Goal: Task Accomplishment & Management: Use online tool/utility

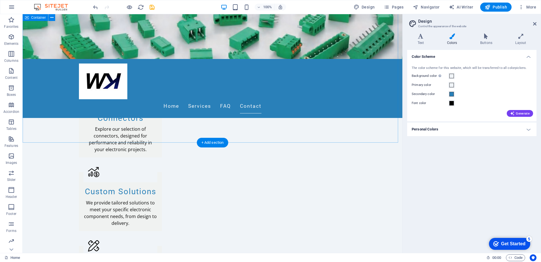
scroll to position [575, 0]
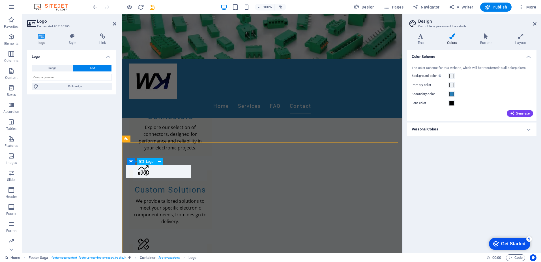
click at [86, 67] on button "Text" at bounding box center [92, 68] width 38 height 7
click at [160, 162] on icon at bounding box center [159, 162] width 3 height 6
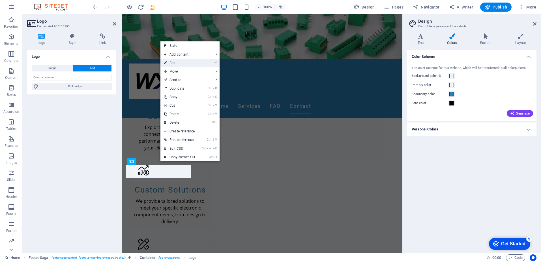
click at [174, 62] on link "⏎ Edit" at bounding box center [179, 63] width 38 height 8
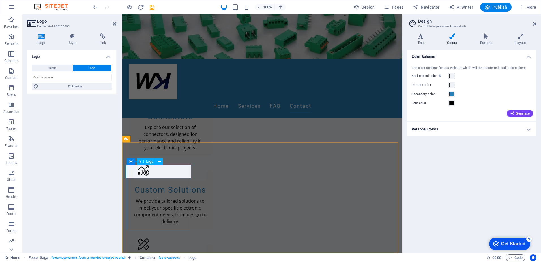
click at [114, 24] on icon at bounding box center [114, 24] width 3 height 5
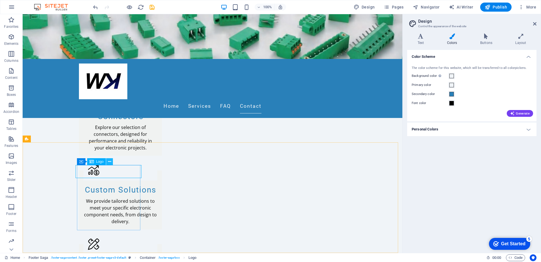
click at [109, 161] on icon at bounding box center [109, 162] width 3 height 6
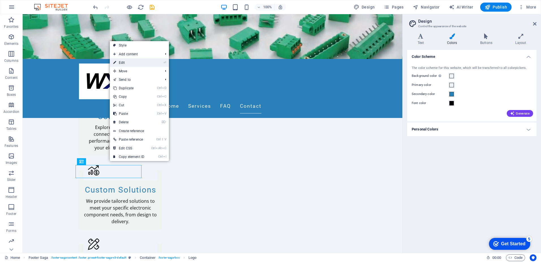
click at [123, 65] on link "⏎ Edit" at bounding box center [129, 62] width 38 height 8
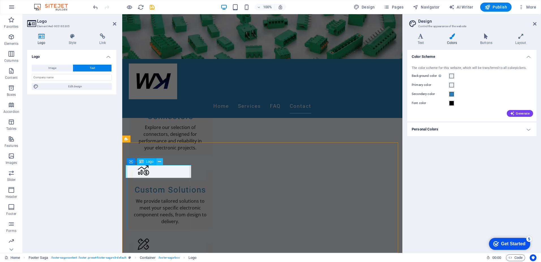
click at [159, 161] on icon at bounding box center [159, 162] width 3 height 6
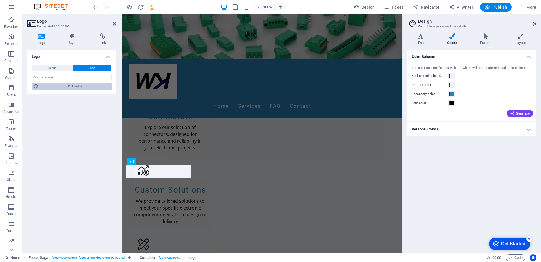
click at [89, 87] on span "Edit design" at bounding box center [75, 86] width 70 height 7
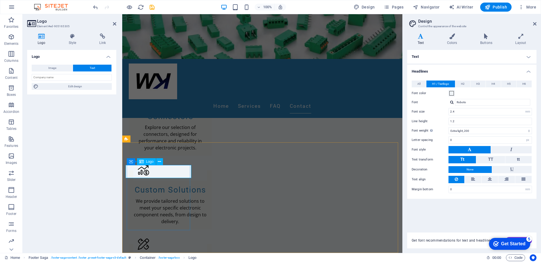
click at [116, 23] on aside "Logo Element #ed-905165305 Logo Style Link Logo Image Text Drag files here, cli…" at bounding box center [73, 133] width 100 height 238
click at [114, 25] on icon at bounding box center [114, 24] width 3 height 5
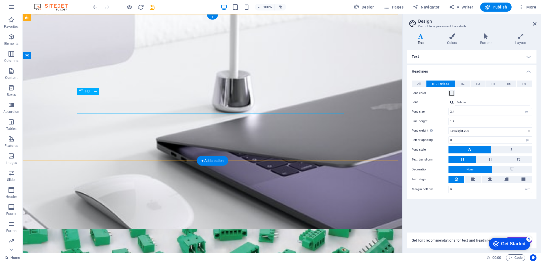
scroll to position [0, 0]
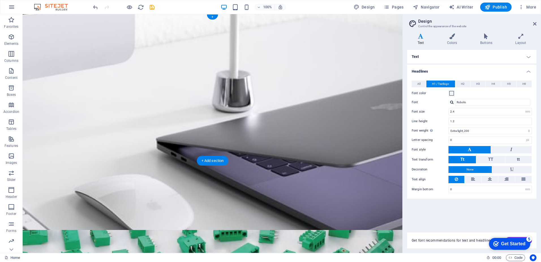
click at [121, 155] on figure at bounding box center [213, 133] width 380 height 238
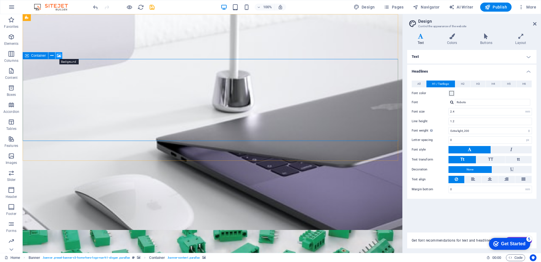
click at [0, 0] on icon at bounding box center [0, 0] width 0 height 0
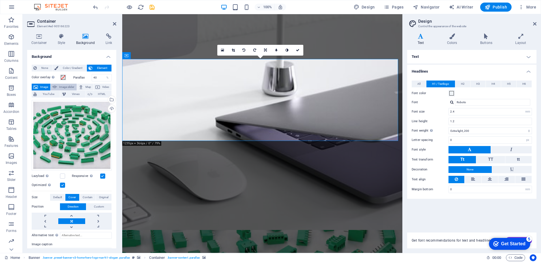
click at [66, 85] on span "Image slider" at bounding box center [67, 87] width 16 height 7
select select "ms"
select select "s"
select select "progressive"
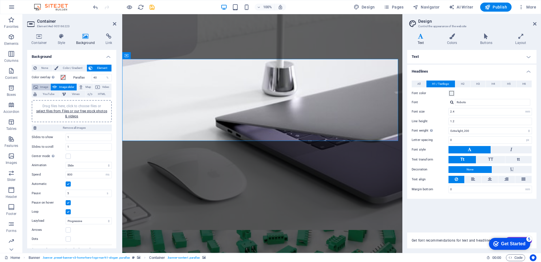
click at [36, 85] on icon at bounding box center [35, 87] width 5 height 7
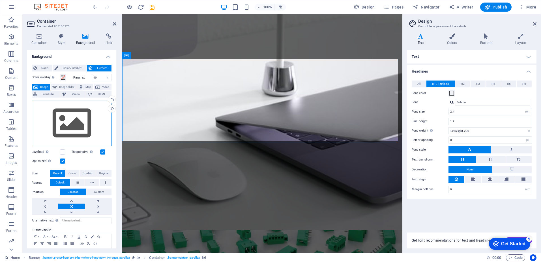
click at [74, 126] on div "Drag files here, click to choose files or select files from Files or our free s…" at bounding box center [72, 123] width 80 height 46
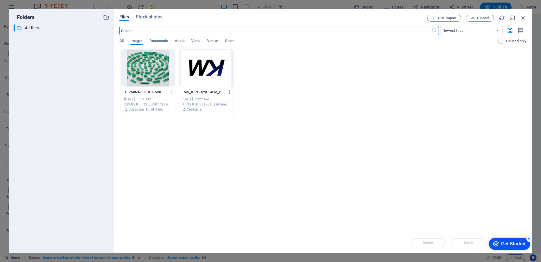
click at [136, 75] on div at bounding box center [148, 68] width 54 height 37
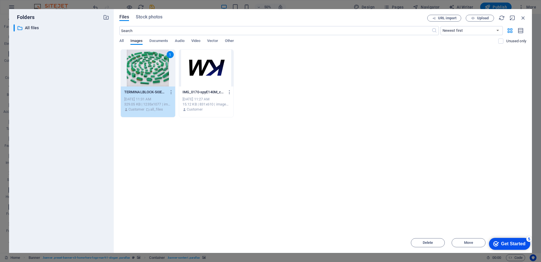
click at [512, 244] on div "Get Started" at bounding box center [513, 243] width 24 height 5
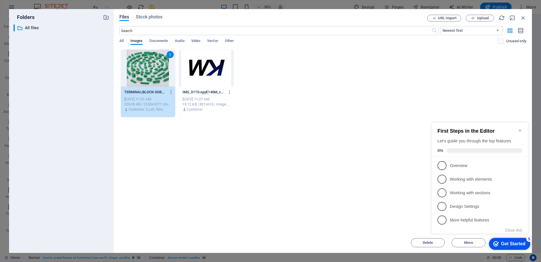
click at [437, 89] on div "1 TERMINALBLOCK-5I0EqIBMw250z-xYrX6B_Q.jpg TERMINALBLOCK-5I0EqIBMw250z-xYrX6B_Q…" at bounding box center [322, 83] width 407 height 68
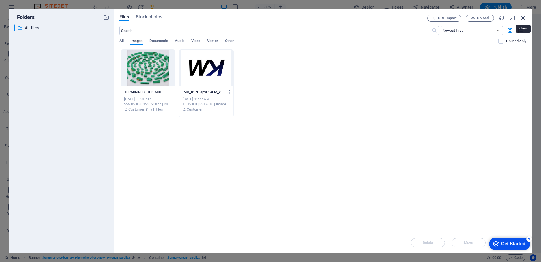
click at [525, 19] on icon "button" at bounding box center [523, 18] width 6 height 6
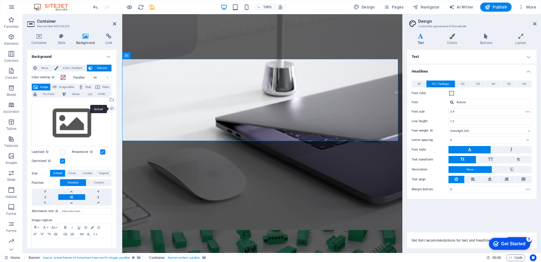
click at [110, 109] on div "Upload" at bounding box center [111, 109] width 8 height 8
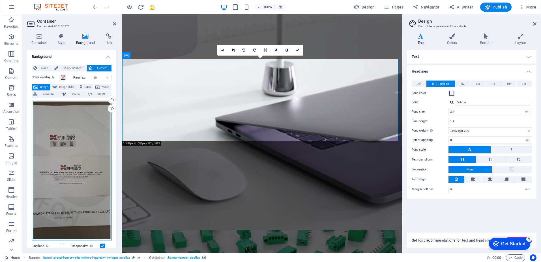
click at [100, 152] on div "Drag files here, click to choose files or select files from Files or our free s…" at bounding box center [72, 170] width 80 height 140
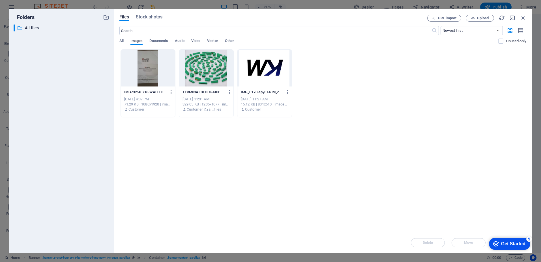
click at [171, 91] on icon "button" at bounding box center [171, 91] width 5 height 5
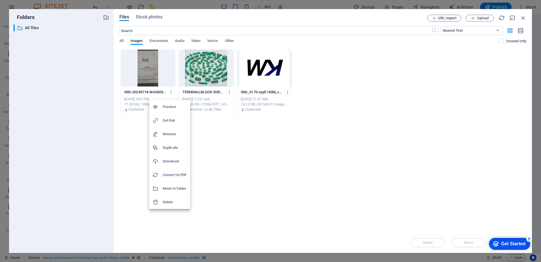
click at [167, 203] on h6 "Delete" at bounding box center [175, 201] width 24 height 7
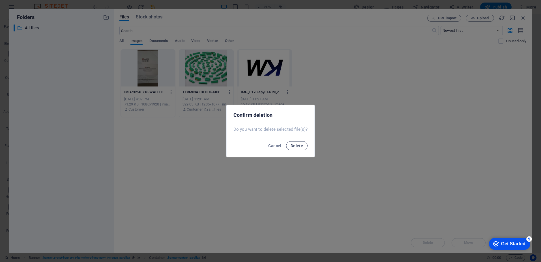
click at [296, 145] on span "Delete" at bounding box center [297, 145] width 12 height 5
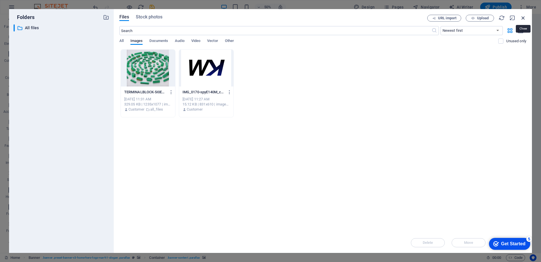
click at [525, 18] on icon "button" at bounding box center [523, 18] width 6 height 6
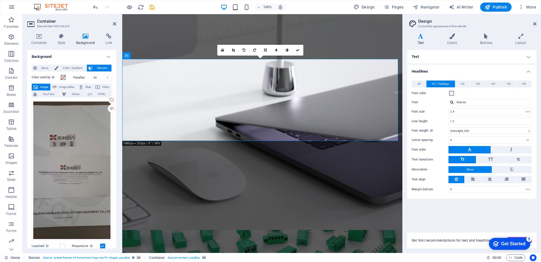
click at [39, 84] on button "Image" at bounding box center [41, 87] width 19 height 7
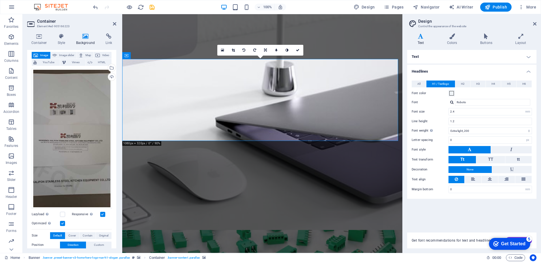
scroll to position [57, 0]
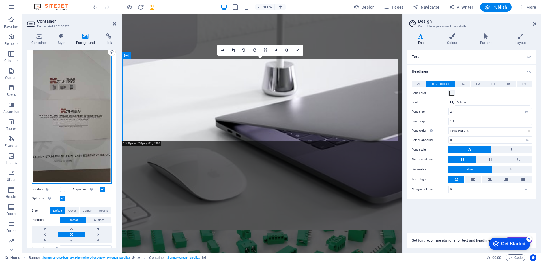
drag, startPoint x: 63, startPoint y: 135, endPoint x: 65, endPoint y: 122, distance: 13.6
click at [65, 122] on div "Drag files here, click to choose files or select files from Files or our free s…" at bounding box center [72, 113] width 80 height 140
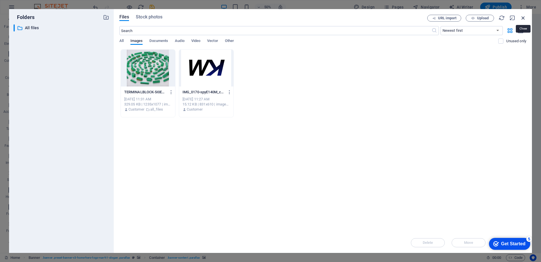
click at [521, 15] on icon "button" at bounding box center [523, 18] width 6 height 6
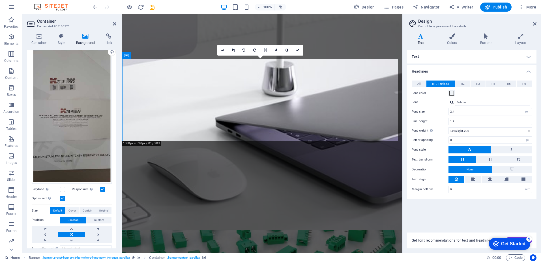
click at [84, 37] on icon at bounding box center [85, 36] width 27 height 6
click at [33, 34] on icon at bounding box center [39, 36] width 24 height 6
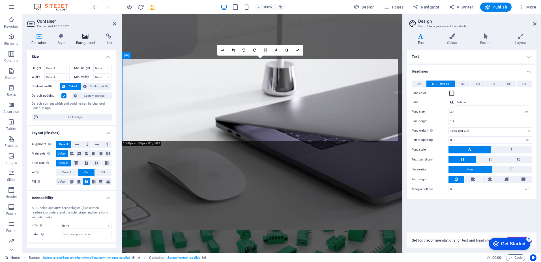
click at [88, 40] on h4 "Background" at bounding box center [87, 39] width 30 height 12
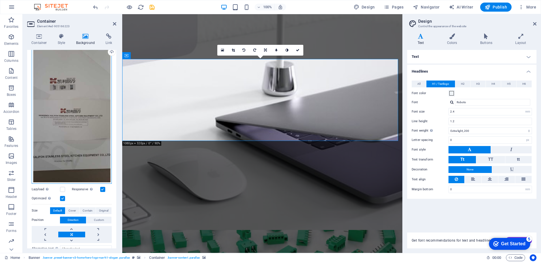
click at [91, 60] on div "Drag files here, click to choose files or select files from Files or our free s…" at bounding box center [72, 113] width 80 height 140
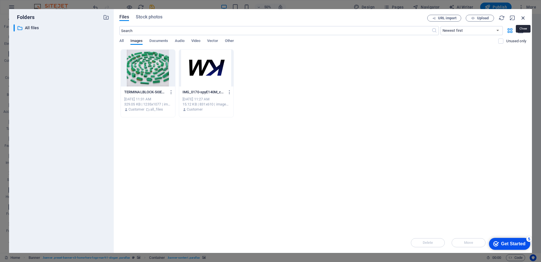
click at [523, 19] on icon "button" at bounding box center [523, 18] width 6 height 6
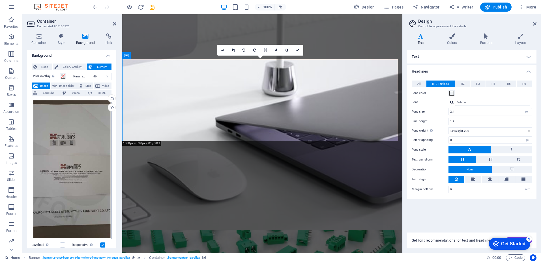
scroll to position [0, 0]
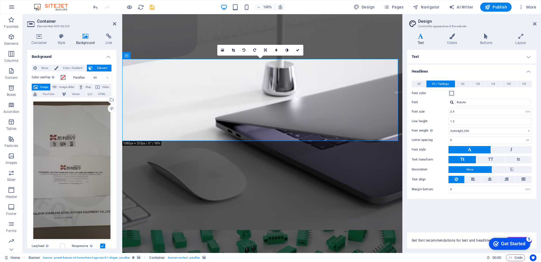
drag, startPoint x: 121, startPoint y: 22, endPoint x: 118, endPoint y: 20, distance: 3.9
click at [121, 23] on aside "Container Element #ed-905166223 Container Style Background Link Size Height Def…" at bounding box center [73, 133] width 100 height 238
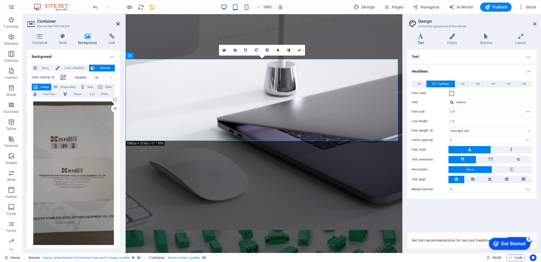
click at [118, 22] on icon at bounding box center [117, 24] width 3 height 5
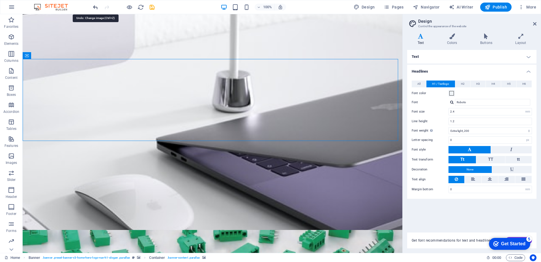
click at [95, 5] on icon "undo" at bounding box center [95, 7] width 7 height 7
click at [95, 7] on icon "undo" at bounding box center [95, 7] width 7 height 7
click at [217, 48] on icon at bounding box center [215, 49] width 3 height 3
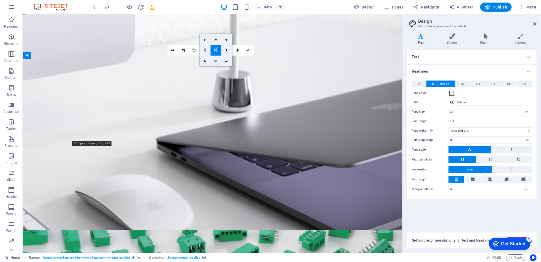
click at [216, 61] on icon at bounding box center [215, 60] width 3 height 3
click at [215, 50] on icon at bounding box center [215, 49] width 3 height 3
click at [217, 38] on icon at bounding box center [215, 39] width 3 height 3
click at [183, 50] on icon at bounding box center [183, 49] width 3 height 3
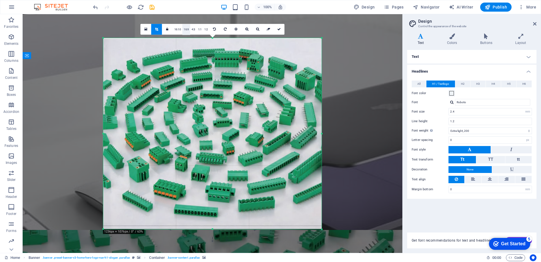
click at [187, 31] on link "16:9" at bounding box center [186, 29] width 8 height 11
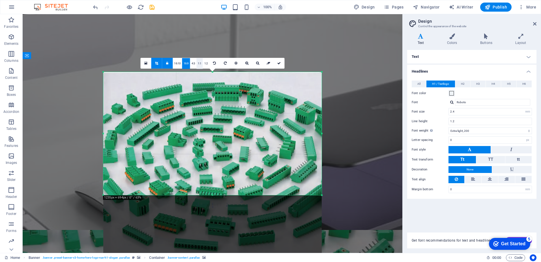
click at [199, 64] on link "1:1" at bounding box center [199, 63] width 7 height 11
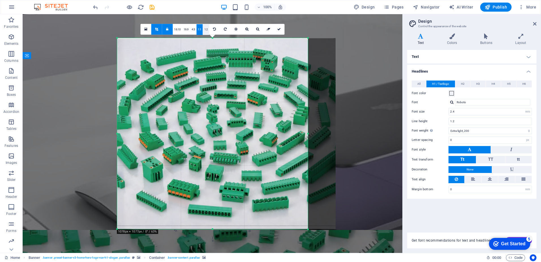
click at [207, 31] on link "1:2" at bounding box center [206, 29] width 7 height 11
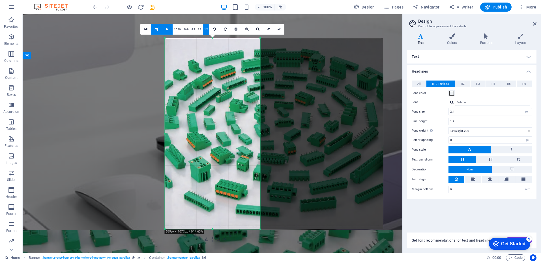
click at [175, 27] on link "16:10" at bounding box center [178, 29] width 10 height 11
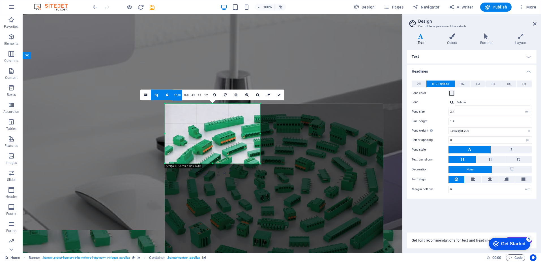
click at [96, 5] on icon "undo" at bounding box center [95, 7] width 7 height 7
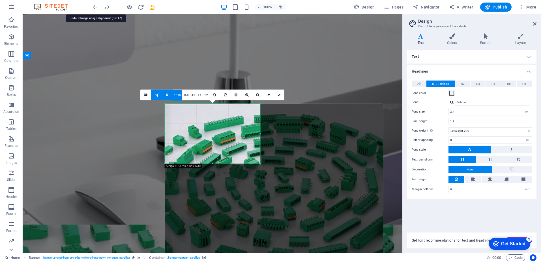
click at [94, 8] on icon "undo" at bounding box center [95, 7] width 7 height 7
click at [97, 10] on icon "undo" at bounding box center [95, 7] width 7 height 7
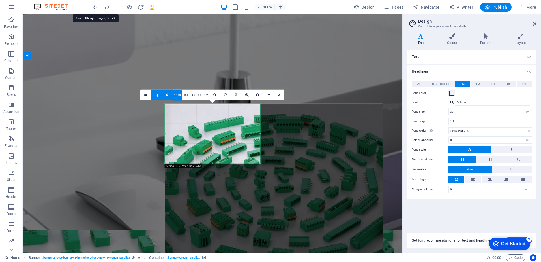
click at [97, 10] on icon "undo" at bounding box center [95, 7] width 7 height 7
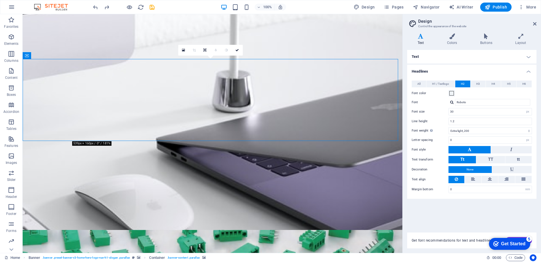
click at [104, 144] on figure at bounding box center [213, 133] width 380 height 238
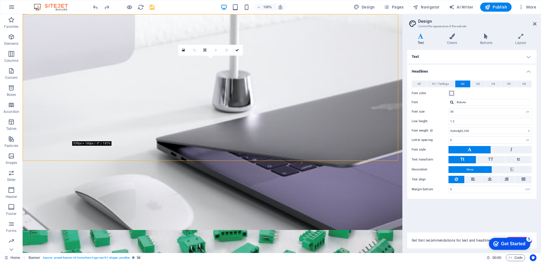
click at [104, 144] on figure at bounding box center [213, 133] width 380 height 238
select select "vh"
select select "header"
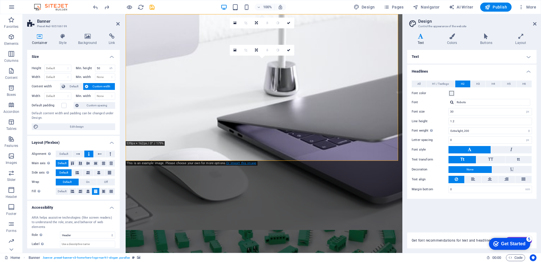
click at [234, 162] on link "Or import this image" at bounding box center [241, 163] width 30 height 4
click at [162, 145] on figure at bounding box center [264, 133] width 277 height 238
click at [515, 41] on h4 "Layout" at bounding box center [520, 39] width 31 height 12
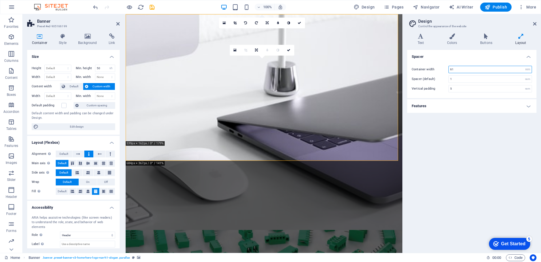
drag, startPoint x: 455, startPoint y: 68, endPoint x: 450, endPoint y: 67, distance: 4.6
click at [450, 67] on input "61" at bounding box center [490, 69] width 83 height 7
type input "51"
click at [493, 144] on div "Spacer Container width 51 rem px Spacer (default) 1 rem Vertical padding 5 rem …" at bounding box center [471, 149] width 129 height 198
click at [246, 152] on figure at bounding box center [264, 133] width 277 height 238
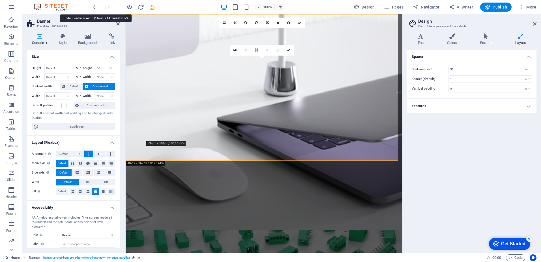
click at [93, 6] on icon "undo" at bounding box center [95, 7] width 7 height 7
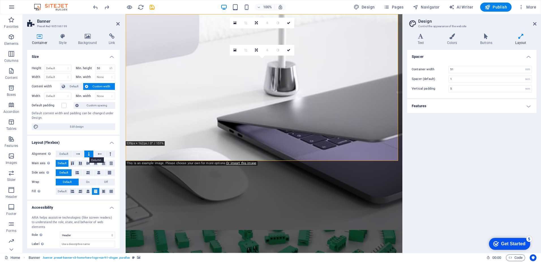
click at [91, 156] on button at bounding box center [88, 153] width 9 height 7
click at [89, 156] on button at bounding box center [88, 153] width 9 height 7
click at [110, 153] on icon at bounding box center [111, 153] width 2 height 7
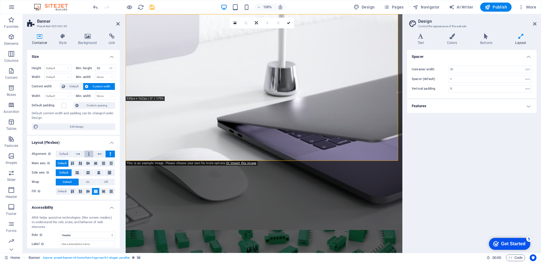
click at [89, 155] on icon at bounding box center [89, 153] width 2 height 7
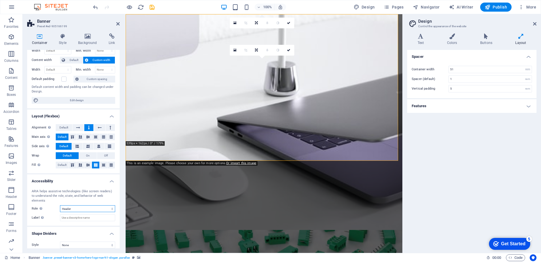
click at [77, 205] on select "None Alert Article Banner Comment Complementary Dialog Footer Header Marquee Pr…" at bounding box center [87, 208] width 55 height 7
click at [60, 205] on select "None Alert Article Banner Comment Complementary Dialog Footer Header Marquee Pr…" at bounding box center [87, 208] width 55 height 7
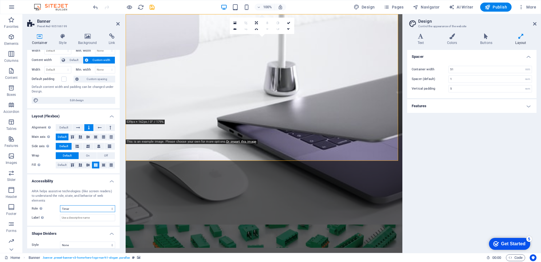
click at [71, 205] on select "None Alert Article Banner Comment Complementary Dialog Footer Header Marquee Pr…" at bounding box center [87, 208] width 55 height 7
click at [60, 205] on select "None Alert Article Banner Comment Complementary Dialog Footer Header Marquee Pr…" at bounding box center [87, 208] width 55 height 7
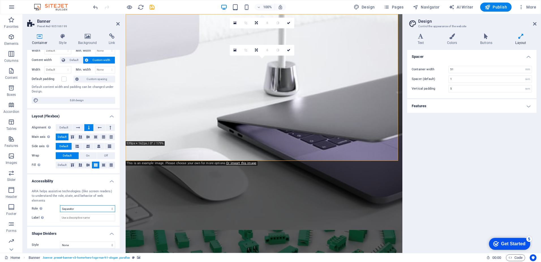
click at [77, 206] on select "None Alert Article Banner Comment Complementary Dialog Footer Header Marquee Pr…" at bounding box center [87, 208] width 55 height 7
click at [60, 205] on select "None Alert Article Banner Comment Complementary Dialog Footer Header Marquee Pr…" at bounding box center [87, 208] width 55 height 7
click at [76, 205] on select "None Alert Article Banner Comment Complementary Dialog Footer Header Marquee Pr…" at bounding box center [87, 208] width 55 height 7
select select "header"
click at [60, 205] on select "None Alert Article Banner Comment Complementary Dialog Footer Header Marquee Pr…" at bounding box center [87, 208] width 55 height 7
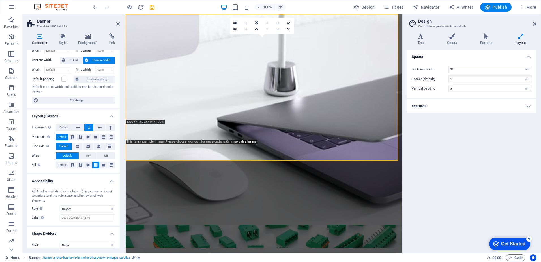
click at [166, 153] on figure at bounding box center [264, 133] width 277 height 238
click at [96, 241] on select "None Triangle Square Diagonal Polygon 1 Polygon 2 Zigzag Multiple Zigzags Waves…" at bounding box center [87, 244] width 55 height 7
click at [60, 241] on select "None Triangle Square Diagonal Polygon 1 Polygon 2 Zigzag Multiple Zigzags Waves…" at bounding box center [87, 244] width 55 height 7
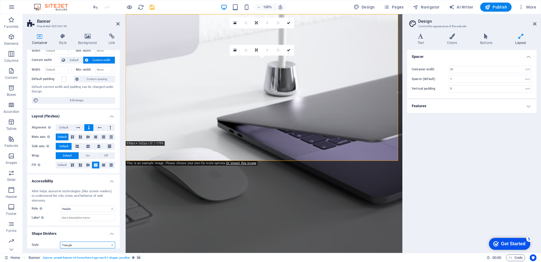
click at [79, 241] on select "None Triangle Square Diagonal Polygon 1 Polygon 2 Zigzag Multiple Zigzags Waves…" at bounding box center [87, 244] width 55 height 7
click at [60, 241] on select "None Triangle Square Diagonal Polygon 1 Polygon 2 Zigzag Multiple Zigzags Waves…" at bounding box center [87, 244] width 55 height 7
click at [84, 242] on select "None Triangle Square Diagonal Polygon 1 Polygon 2 Zigzag Multiple Zigzags Waves…" at bounding box center [87, 244] width 55 height 7
click at [60, 241] on select "None Triangle Square Diagonal Polygon 1 Polygon 2 Zigzag Multiple Zigzags Waves…" at bounding box center [87, 244] width 55 height 7
click at [82, 241] on select "None Triangle Square Diagonal Polygon 1 Polygon 2 Zigzag Multiple Zigzags Waves…" at bounding box center [87, 244] width 55 height 7
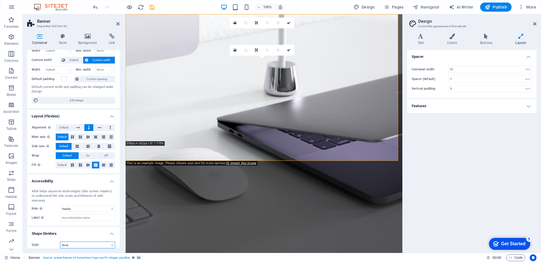
click at [60, 241] on select "None Triangle Square Diagonal Polygon 1 Polygon 2 Zigzag Multiple Zigzags Waves…" at bounding box center [87, 244] width 55 height 7
click at [79, 241] on select "None Triangle Square Diagonal Polygon 1 Polygon 2 Zigzag Multiple Zigzags Waves…" at bounding box center [87, 244] width 55 height 7
click at [60, 241] on select "None Triangle Square Diagonal Polygon 1 Polygon 2 Zigzag Multiple Zigzags Waves…" at bounding box center [87, 244] width 55 height 7
click at [79, 241] on select "None Triangle Square Diagonal Polygon 1 Polygon 2 Zigzag Multiple Zigzags Waves…" at bounding box center [87, 244] width 55 height 7
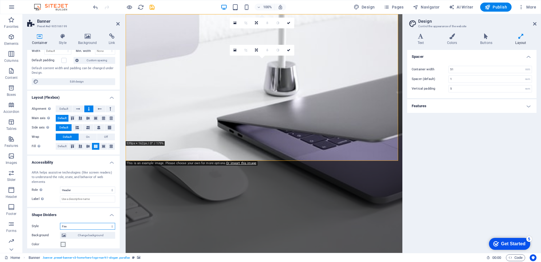
scroll to position [55, 0]
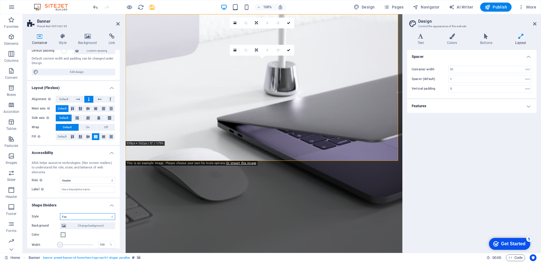
click at [75, 214] on select "None Triangle Square Diagonal Polygon 1 Polygon 2 Zigzag Multiple Zigzags Waves…" at bounding box center [87, 216] width 55 height 7
click at [60, 213] on select "None Triangle Square Diagonal Polygon 1 Polygon 2 Zigzag Multiple Zigzags Waves…" at bounding box center [87, 216] width 55 height 7
click at [82, 213] on select "None Triangle Square Diagonal Polygon 1 Polygon 2 Zigzag Multiple Zigzags Waves…" at bounding box center [87, 216] width 55 height 7
click at [60, 213] on select "None Triangle Square Diagonal Polygon 1 Polygon 2 Zigzag Multiple Zigzags Waves…" at bounding box center [87, 216] width 55 height 7
click at [76, 213] on select "None Triangle Square Diagonal Polygon 1 Polygon 2 Zigzag Multiple Zigzags Waves…" at bounding box center [87, 216] width 55 height 7
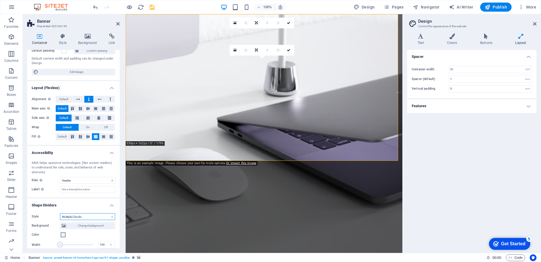
click at [60, 213] on select "None Triangle Square Diagonal Polygon 1 Polygon 2 Zigzag Multiple Zigzags Waves…" at bounding box center [87, 216] width 55 height 7
click at [82, 213] on select "None Triangle Square Diagonal Polygon 1 Polygon 2 Zigzag Multiple Zigzags Waves…" at bounding box center [87, 216] width 55 height 7
click at [87, 222] on span "Change background" at bounding box center [91, 225] width 46 height 7
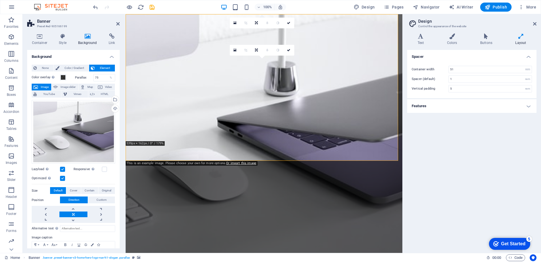
click at [39, 84] on button "Image" at bounding box center [42, 87] width 20 height 7
click at [42, 86] on span "Image" at bounding box center [45, 87] width 10 height 7
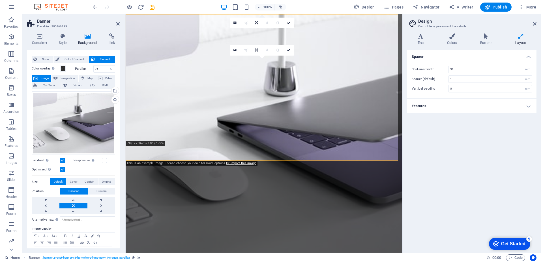
scroll to position [0, 0]
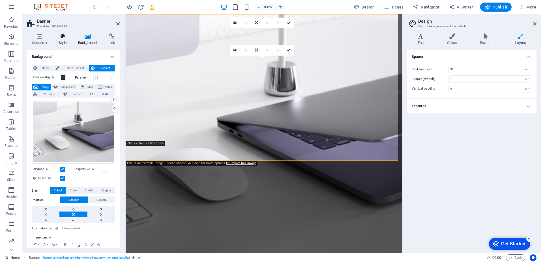
click at [62, 39] on h4 "Style" at bounding box center [63, 39] width 19 height 12
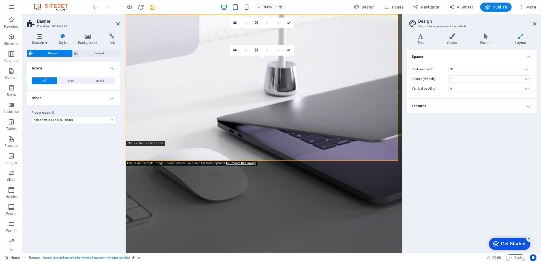
click at [38, 37] on icon at bounding box center [39, 36] width 25 height 6
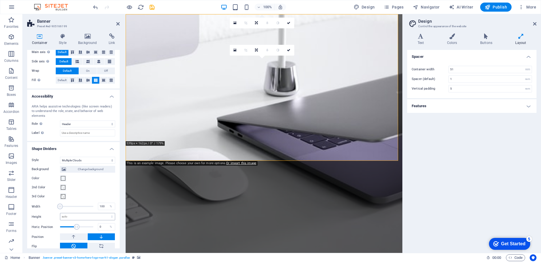
scroll to position [111, 0]
click at [78, 156] on select "None Triangle Square Diagonal Polygon 1 Polygon 2 Zigzag Multiple Zigzags Waves…" at bounding box center [87, 159] width 55 height 7
select select "multiple-waves"
click at [60, 156] on select "None Triangle Square Diagonal Polygon 1 Polygon 2 Zigzag Multiple Zigzags Waves…" at bounding box center [87, 159] width 55 height 7
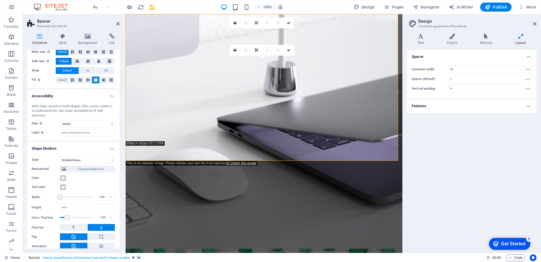
drag, startPoint x: 75, startPoint y: 212, endPoint x: 68, endPoint y: 213, distance: 7.7
click at [67, 214] on span at bounding box center [67, 217] width 6 height 6
drag, startPoint x: 69, startPoint y: 213, endPoint x: 87, endPoint y: 212, distance: 18.4
click at [87, 214] on span at bounding box center [88, 217] width 6 height 6
type input "-241"
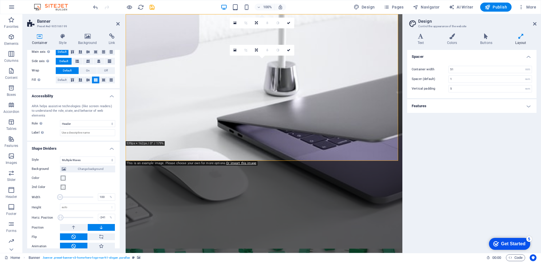
drag, startPoint x: 87, startPoint y: 212, endPoint x: 61, endPoint y: 211, distance: 26.6
click at [61, 214] on span at bounding box center [61, 217] width 6 height 6
click at [63, 175] on span at bounding box center [63, 177] width 5 height 5
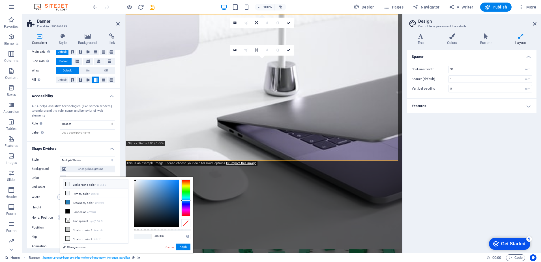
click at [67, 185] on icon at bounding box center [68, 184] width 4 height 4
click at [67, 184] on icon at bounding box center [68, 184] width 4 height 4
click at [68, 192] on icon at bounding box center [68, 193] width 4 height 4
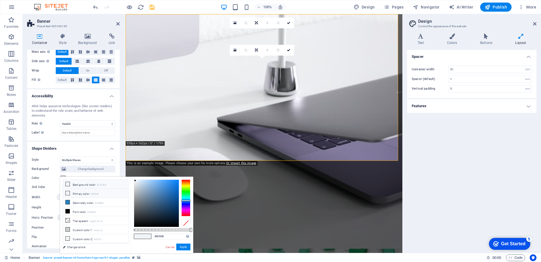
click at [68, 192] on icon at bounding box center [68, 193] width 4 height 4
click at [140, 238] on div at bounding box center [143, 235] width 18 height 5
click at [181, 247] on button "Apply" at bounding box center [183, 246] width 14 height 7
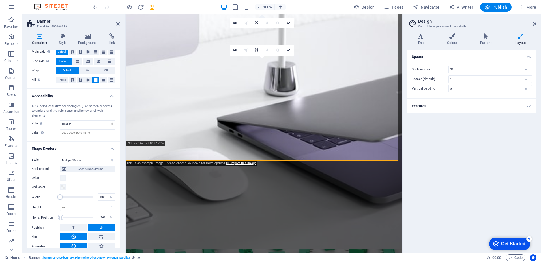
click at [176, 153] on figure at bounding box center [264, 133] width 277 height 238
type input "100"
drag, startPoint x: 60, startPoint y: 192, endPoint x: 51, endPoint y: 194, distance: 8.9
click at [50, 193] on div "Width 100 %" at bounding box center [74, 196] width 84 height 8
type input "-250"
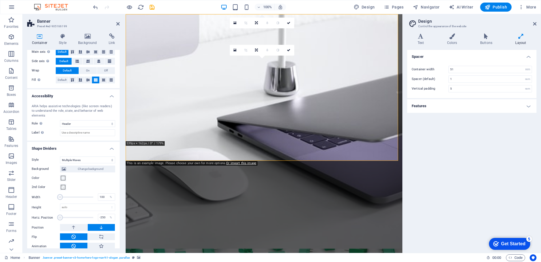
click at [58, 214] on span at bounding box center [60, 217] width 6 height 6
click at [75, 224] on icon at bounding box center [73, 227] width 5 height 7
click at [94, 224] on button at bounding box center [101, 227] width 27 height 7
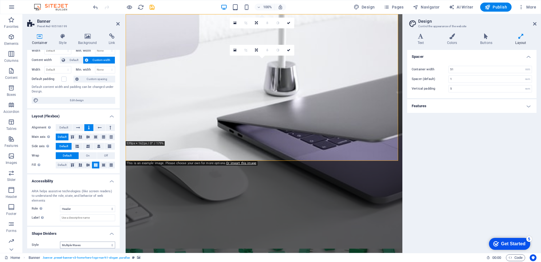
scroll to position [0, 0]
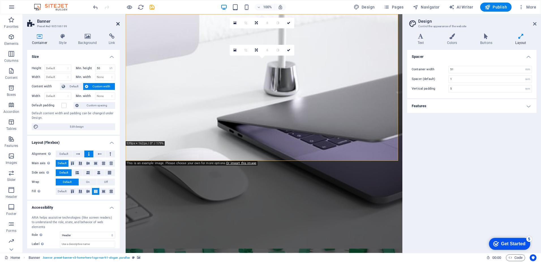
click at [118, 22] on header "Banner Preset #ed-905166199" at bounding box center [73, 21] width 93 height 15
click at [117, 25] on icon at bounding box center [117, 24] width 3 height 5
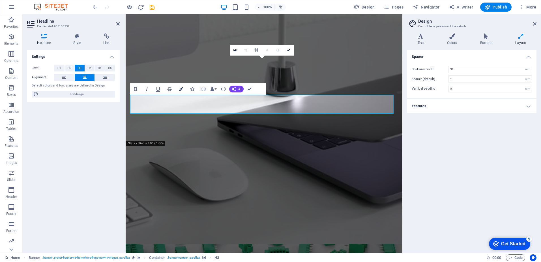
click at [182, 90] on icon "button" at bounding box center [181, 89] width 4 height 4
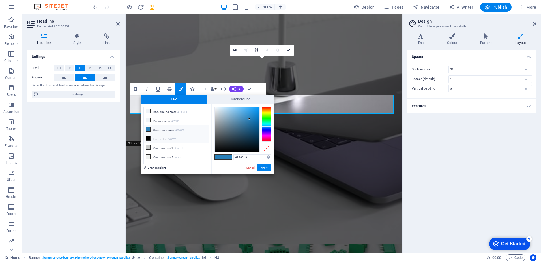
click at [155, 138] on li "Font color #000000" at bounding box center [176, 138] width 65 height 9
type input "#000000"
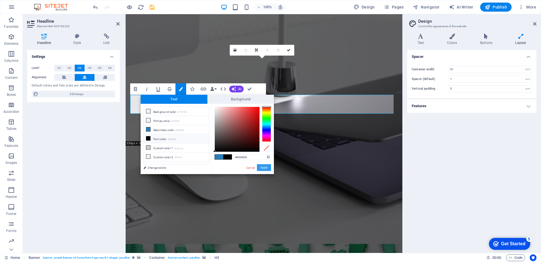
drag, startPoint x: 265, startPoint y: 167, endPoint x: 139, endPoint y: 153, distance: 126.5
click at [265, 167] on button "Apply" at bounding box center [264, 167] width 14 height 7
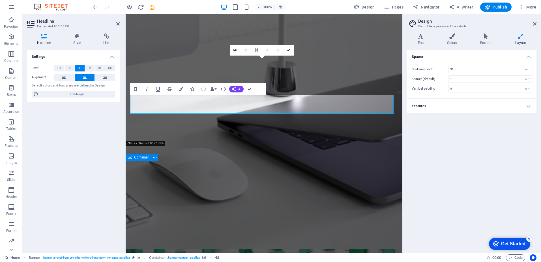
drag, startPoint x: 235, startPoint y: 172, endPoint x: 340, endPoint y: 174, distance: 104.7
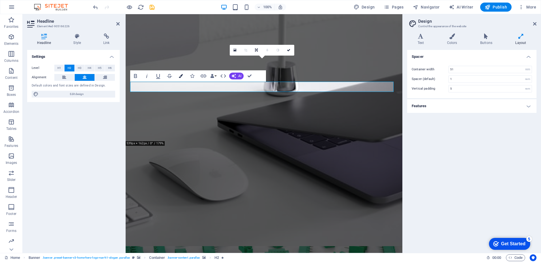
click at [180, 77] on icon "button" at bounding box center [181, 76] width 4 height 4
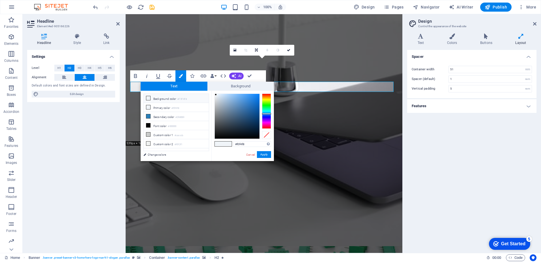
type input "#05386b"
click at [257, 119] on div at bounding box center [237, 116] width 45 height 45
click at [226, 143] on span at bounding box center [227, 143] width 8 height 5
click at [267, 155] on button "Apply" at bounding box center [264, 154] width 14 height 7
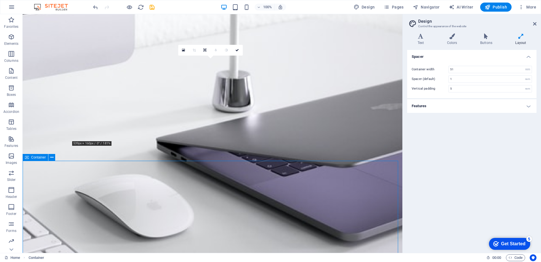
click at [204, 51] on icon at bounding box center [205, 49] width 3 height 3
click at [214, 61] on icon at bounding box center [215, 60] width 5 height 5
click at [205, 50] on icon at bounding box center [205, 50] width 5 height 5
click at [207, 50] on link at bounding box center [205, 50] width 11 height 11
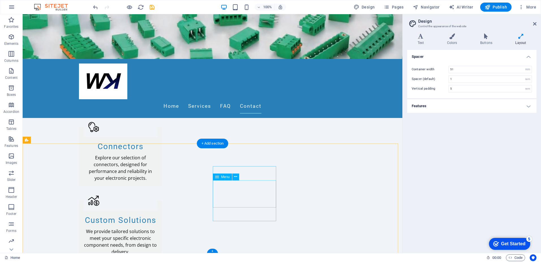
scroll to position [575, 0]
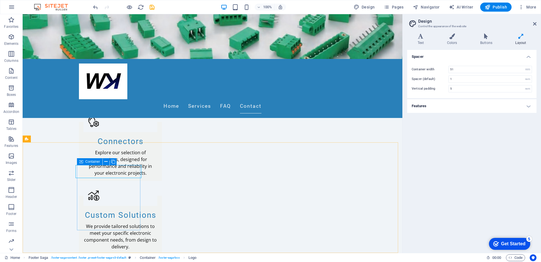
click at [80, 163] on icon at bounding box center [81, 161] width 4 height 7
drag, startPoint x: 113, startPoint y: 168, endPoint x: 110, endPoint y: 165, distance: 4.0
click at [104, 163] on div "Logo" at bounding box center [96, 161] width 19 height 7
click at [110, 162] on icon at bounding box center [109, 162] width 3 height 6
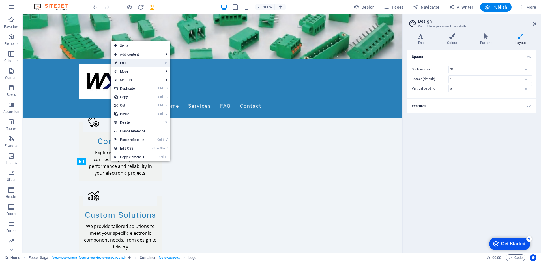
click at [120, 64] on link "⏎ Edit" at bounding box center [130, 63] width 38 height 8
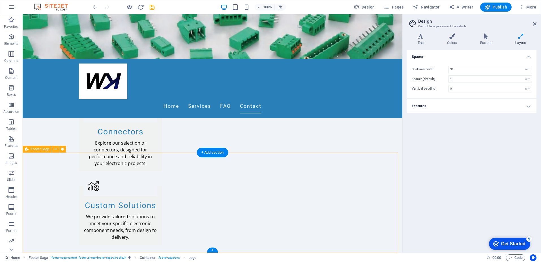
scroll to position [565, 0]
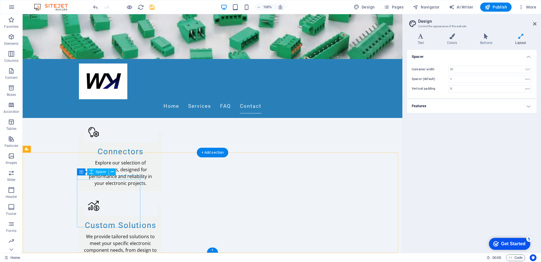
click at [112, 170] on icon at bounding box center [112, 172] width 3 height 6
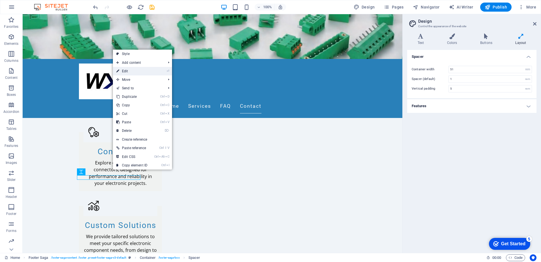
click at [127, 69] on link "⏎ Edit" at bounding box center [132, 71] width 38 height 8
select select "px"
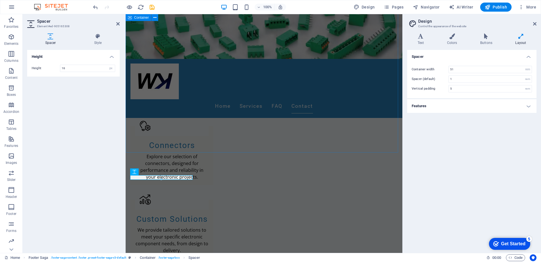
scroll to position [575, 0]
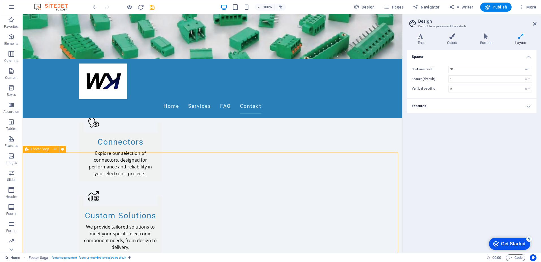
scroll to position [565, 0]
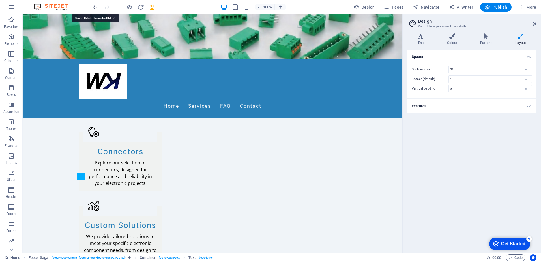
click at [94, 7] on icon "undo" at bounding box center [95, 7] width 7 height 7
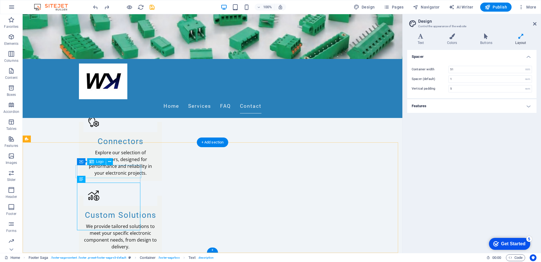
click at [106, 159] on div "Logo" at bounding box center [96, 161] width 19 height 7
click at [111, 162] on icon at bounding box center [109, 162] width 3 height 6
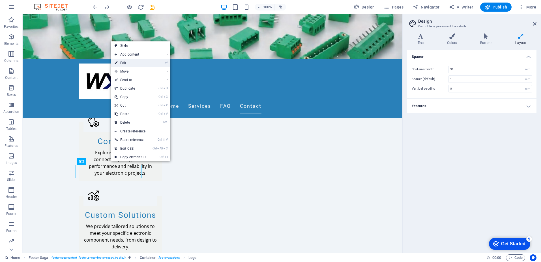
click at [126, 62] on link "⏎ Edit" at bounding box center [130, 63] width 38 height 8
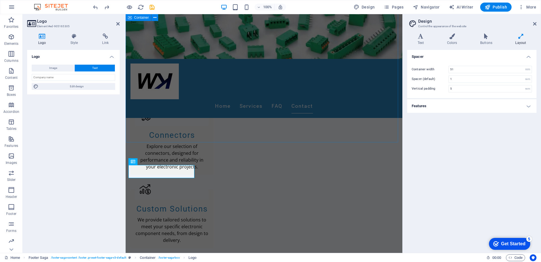
scroll to position [585, 0]
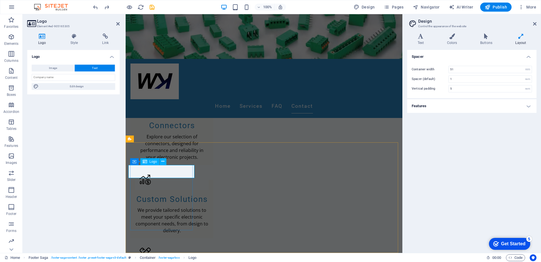
click at [56, 67] on span "Image" at bounding box center [53, 68] width 8 height 7
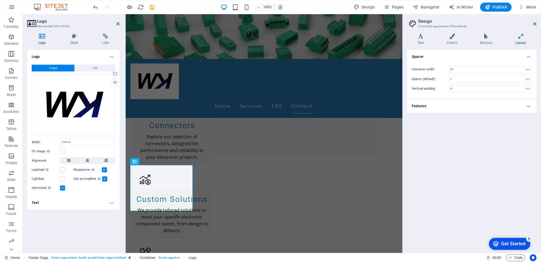
click at [82, 221] on div "Logo Image Text Drag files here, click to choose files or select files from Fil…" at bounding box center [73, 149] width 93 height 198
click at [72, 36] on icon at bounding box center [74, 36] width 30 height 6
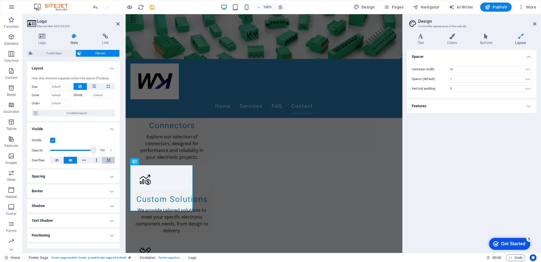
click at [107, 159] on icon at bounding box center [108, 160] width 3 height 7
click at [163, 162] on icon at bounding box center [162, 161] width 3 height 6
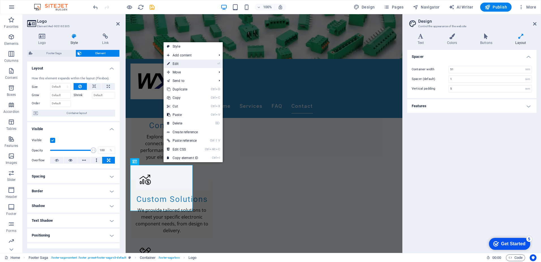
click at [172, 63] on link "⏎ Edit" at bounding box center [183, 63] width 38 height 8
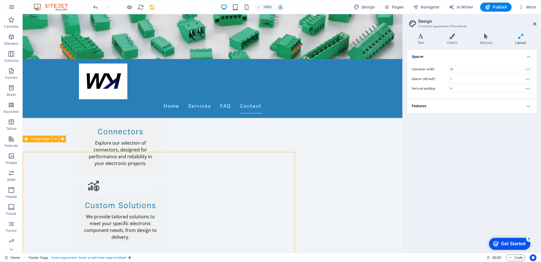
scroll to position [575, 0]
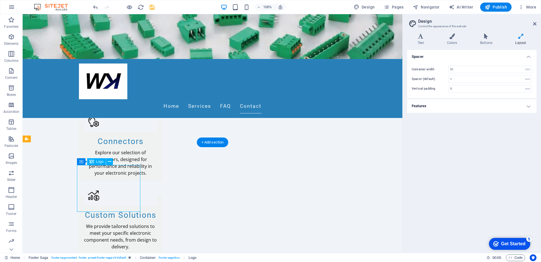
drag, startPoint x: 133, startPoint y: 190, endPoint x: 128, endPoint y: 181, distance: 9.6
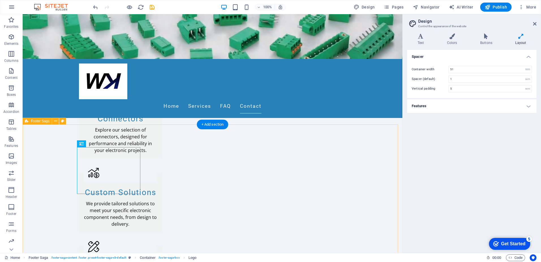
scroll to position [609, 0]
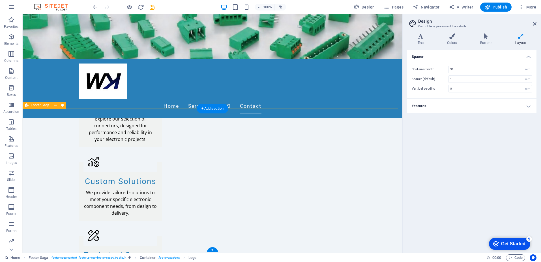
drag, startPoint x: 175, startPoint y: 213, endPoint x: 175, endPoint y: 218, distance: 5.4
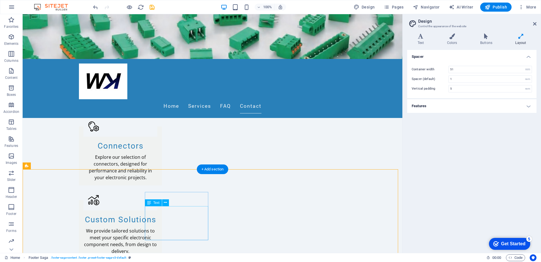
scroll to position [524, 0]
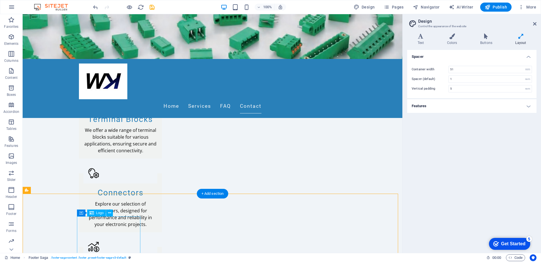
click at [99, 216] on div "Logo" at bounding box center [96, 212] width 19 height 7
click at [100, 213] on span "Logo" at bounding box center [100, 212] width 8 height 3
click at [111, 213] on button at bounding box center [109, 212] width 7 height 7
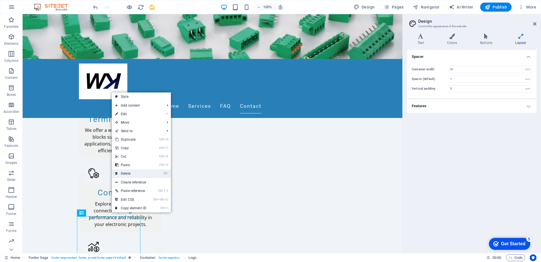
click at [123, 172] on link "⌦ Delete" at bounding box center [131, 173] width 38 height 8
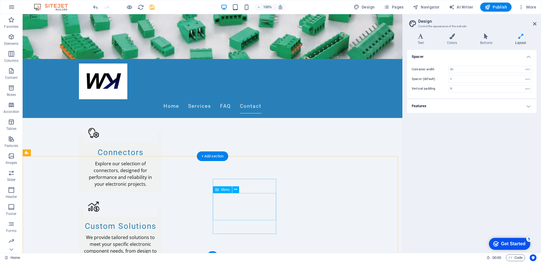
scroll to position [565, 0]
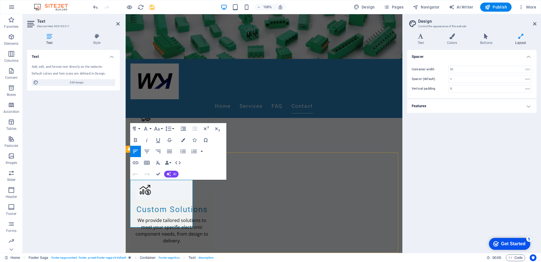
drag, startPoint x: 149, startPoint y: 184, endPoint x: 131, endPoint y: 185, distance: 17.9
click at [135, 139] on icon "button" at bounding box center [135, 139] width 7 height 7
click at [183, 140] on icon "button" at bounding box center [183, 140] width 4 height 4
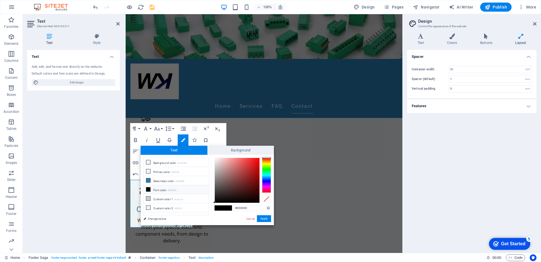
click at [268, 181] on div at bounding box center [266, 174] width 9 height 35
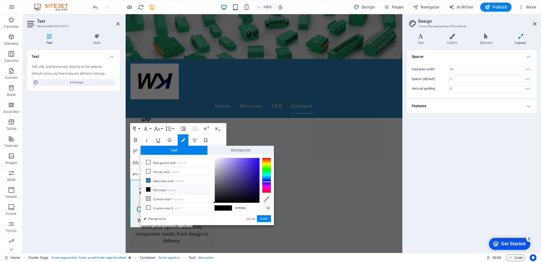
click at [257, 177] on div at bounding box center [237, 180] width 45 height 45
click at [256, 163] on div at bounding box center [237, 180] width 45 height 45
click at [257, 158] on div at bounding box center [237, 180] width 45 height 45
click at [235, 159] on div at bounding box center [237, 180] width 45 height 45
click at [267, 180] on div at bounding box center [266, 174] width 9 height 35
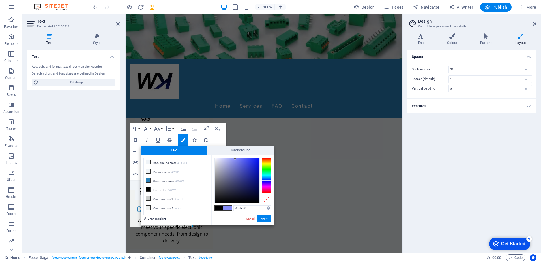
click at [266, 178] on div at bounding box center [266, 174] width 9 height 35
type input "#116bed"
click at [256, 160] on div at bounding box center [237, 180] width 45 height 45
click at [229, 207] on span at bounding box center [227, 207] width 8 height 5
click at [265, 219] on button "Apply" at bounding box center [264, 218] width 14 height 7
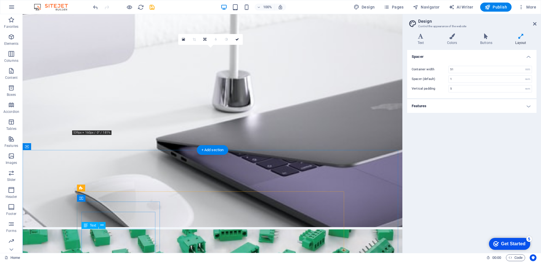
scroll to position [0, 0]
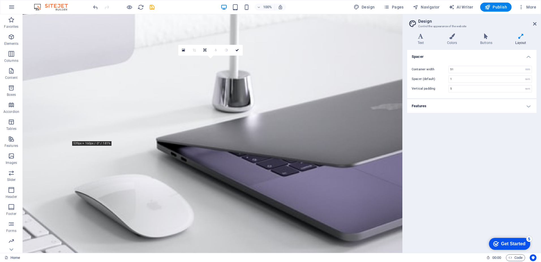
click at [511, 244] on div "Get Started" at bounding box center [513, 243] width 24 height 5
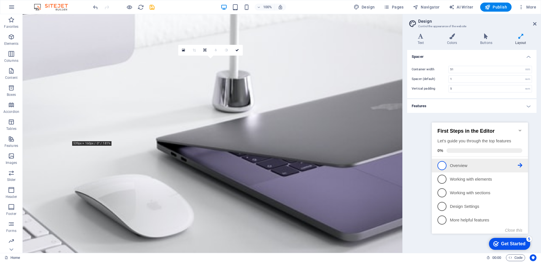
click at [519, 164] on icon at bounding box center [520, 165] width 5 height 5
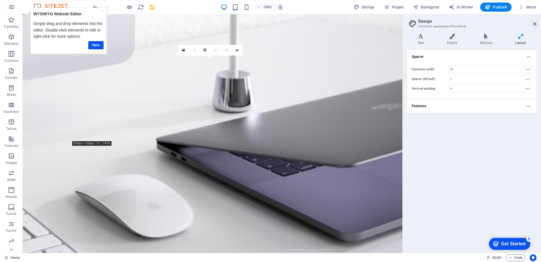
click at [506, 247] on div "checkmark Get Started 5" at bounding box center [509, 243] width 41 height 12
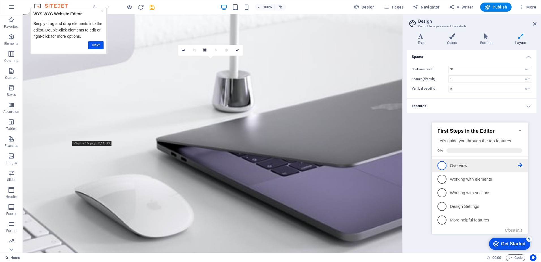
click at [441, 164] on span "1" at bounding box center [442, 165] width 9 height 9
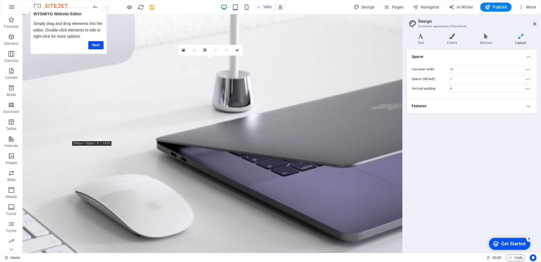
click at [507, 245] on div "Get Started" at bounding box center [513, 243] width 24 height 5
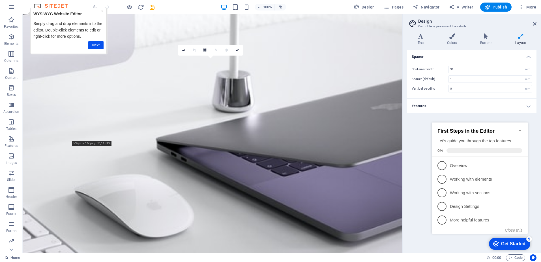
click at [443, 178] on span "2" at bounding box center [442, 178] width 9 height 9
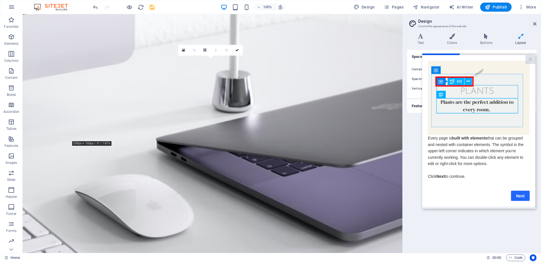
click at [525, 198] on link "Next" at bounding box center [520, 195] width 19 height 10
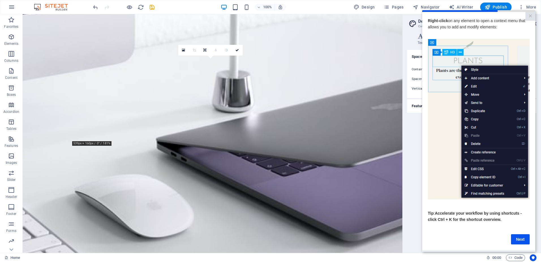
click at [525, 242] on link "Next" at bounding box center [520, 239] width 19 height 10
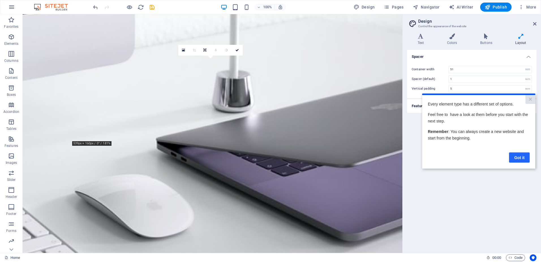
click at [523, 162] on link "Got it" at bounding box center [519, 157] width 21 height 10
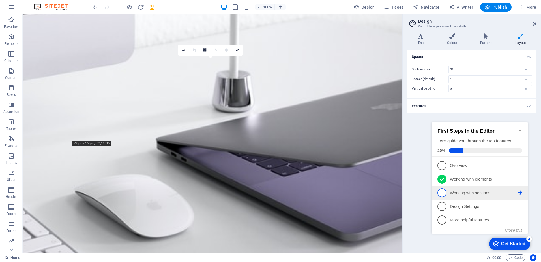
click at [443, 193] on span "3" at bounding box center [442, 192] width 9 height 9
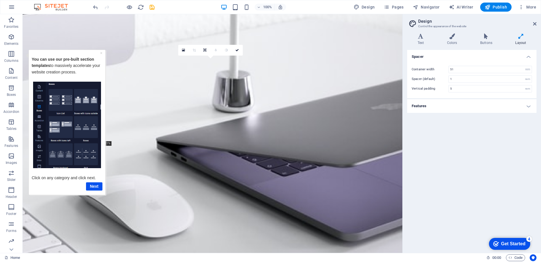
click at [457, 195] on div "Spacer Container width 51 rem px Spacer (default) 1 rem Vertical padding 5 rem …" at bounding box center [471, 149] width 129 height 198
click at [508, 241] on div "Get Started" at bounding box center [513, 243] width 24 height 5
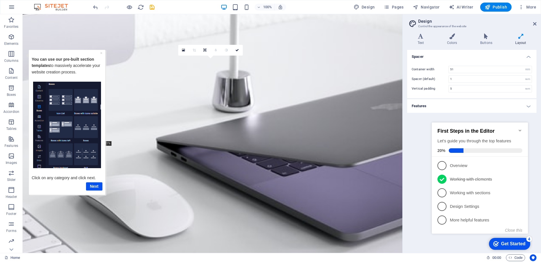
click at [441, 194] on span "3" at bounding box center [442, 192] width 9 height 9
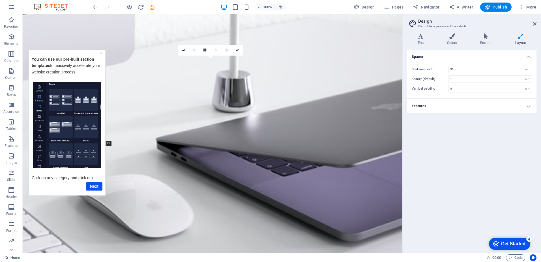
click at [495, 241] on icon "Get Started 4 items remaining, 20% complete" at bounding box center [496, 243] width 6 height 5
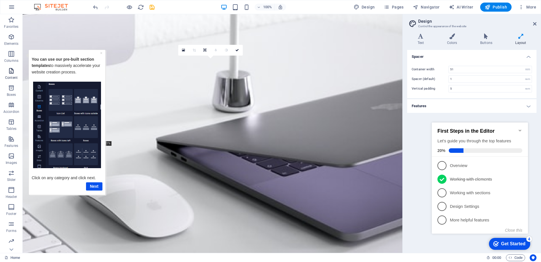
drag, startPoint x: 0, startPoint y: 67, endPoint x: 15, endPoint y: 73, distance: 16.4
click at [0, 67] on html "[DOMAIN_NAME] Home Favorites Elements Columns Content Boxes Accordion Tables Fe…" at bounding box center [270, 131] width 541 height 262
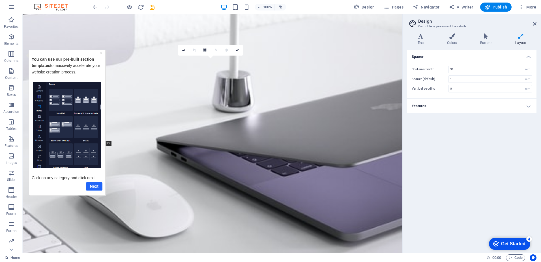
click at [90, 186] on link "Next" at bounding box center [94, 186] width 16 height 8
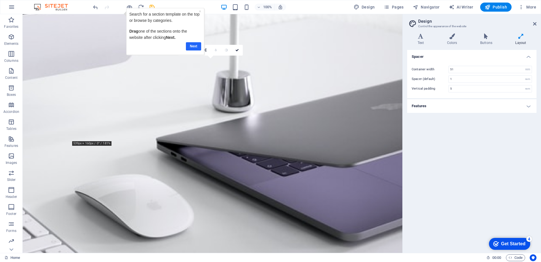
click at [195, 45] on link "Next" at bounding box center [193, 46] width 15 height 8
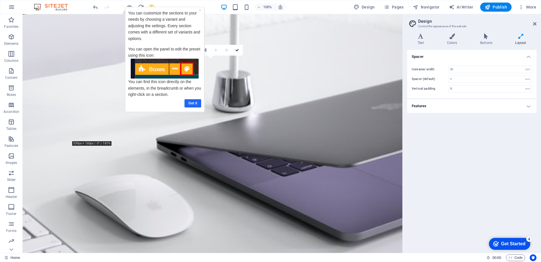
click at [192, 102] on link "Got it" at bounding box center [193, 103] width 17 height 8
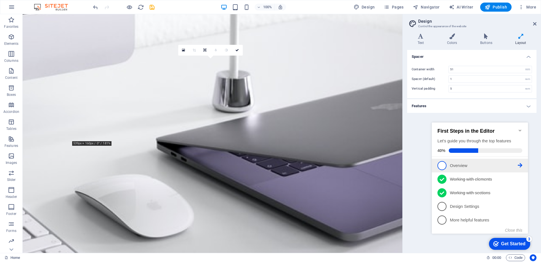
click at [442, 166] on span "1" at bounding box center [442, 165] width 9 height 9
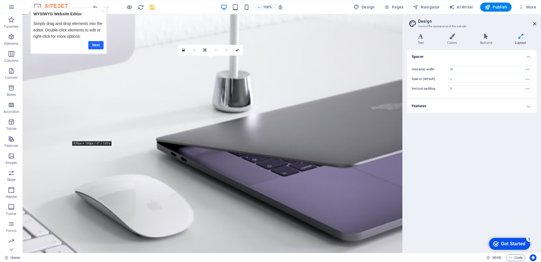
click at [96, 46] on link "Next" at bounding box center [95, 45] width 15 height 8
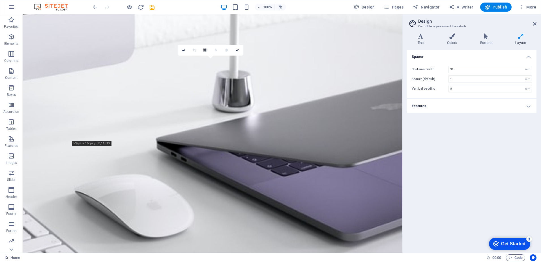
click at [518, 244] on div "Get Started" at bounding box center [513, 243] width 24 height 5
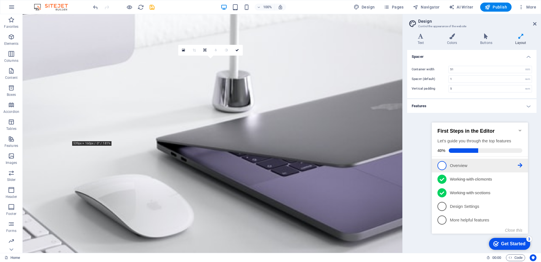
click at [440, 165] on span "1" at bounding box center [442, 165] width 9 height 9
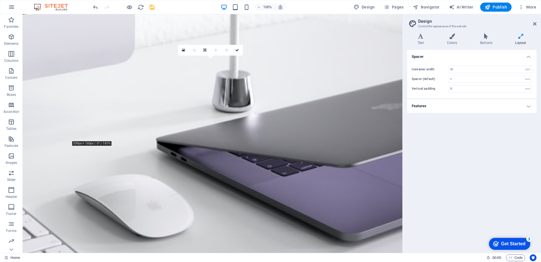
click at [466, 177] on div "Spacer Container width 51 rem px Spacer (default) 1 rem Vertical padding 5 rem …" at bounding box center [471, 149] width 129 height 198
click at [499, 242] on div "checkmark Get Started 3" at bounding box center [509, 244] width 32 height 6
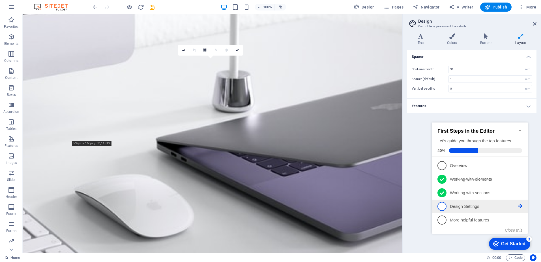
click at [441, 203] on span "4" at bounding box center [442, 206] width 9 height 9
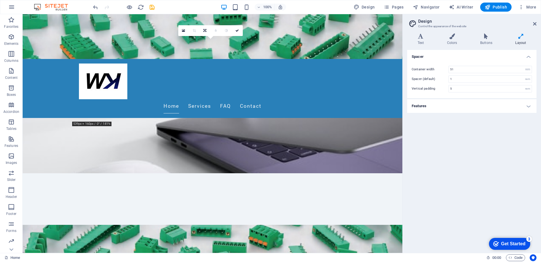
scroll to position [85, 0]
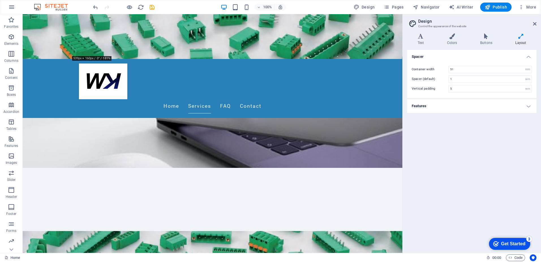
click at [513, 246] on div "Get Started" at bounding box center [513, 243] width 24 height 5
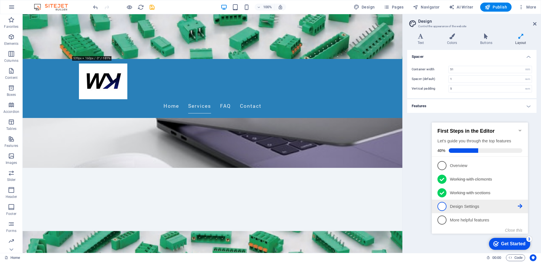
click at [443, 209] on span "4" at bounding box center [442, 206] width 9 height 9
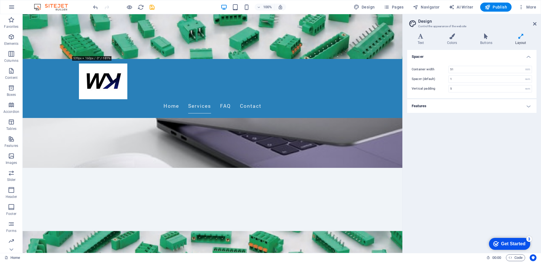
click at [501, 242] on div "Get Started" at bounding box center [513, 243] width 24 height 5
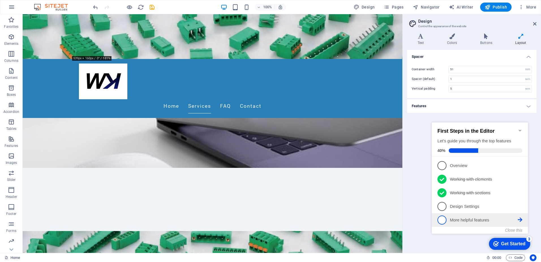
click at [438, 220] on span "5" at bounding box center [442, 219] width 9 height 9
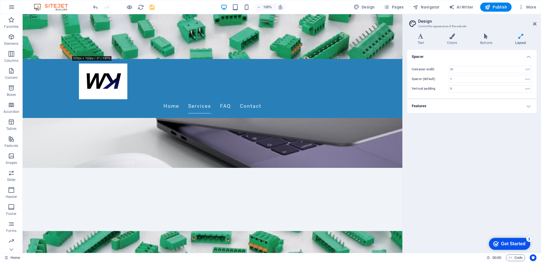
click at [462, 192] on div "Spacer Container width 51 rem px Spacer (default) 1 rem Vertical padding 5 rem …" at bounding box center [471, 149] width 129 height 198
click at [534, 8] on span "More" at bounding box center [528, 7] width 18 height 6
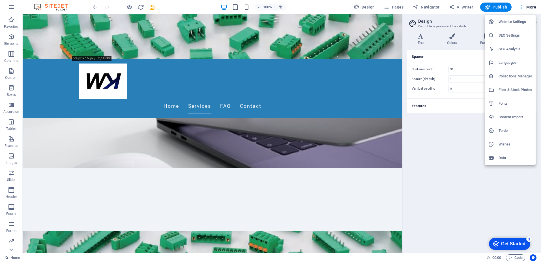
click at [393, 8] on div at bounding box center [270, 131] width 541 height 262
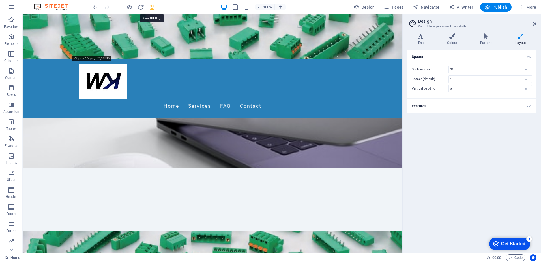
click at [150, 7] on icon "save" at bounding box center [152, 7] width 7 height 7
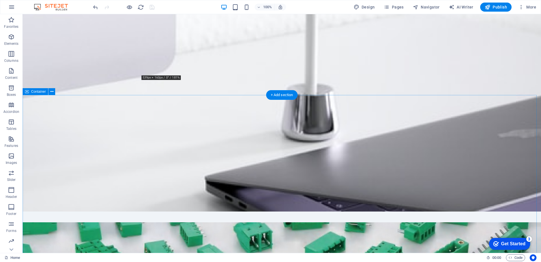
scroll to position [0, 0]
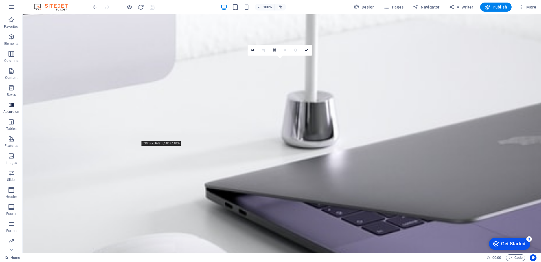
click at [9, 106] on icon "button" at bounding box center [11, 104] width 7 height 7
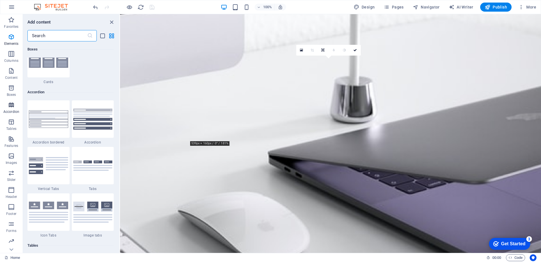
scroll to position [1807, 0]
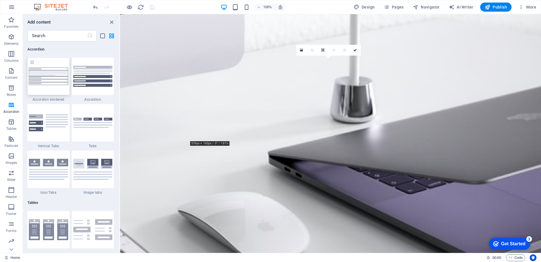
click at [53, 86] on div at bounding box center [48, 75] width 42 height 37
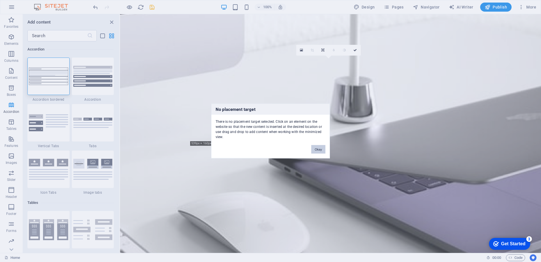
click at [324, 149] on button "Okay" at bounding box center [318, 149] width 14 height 8
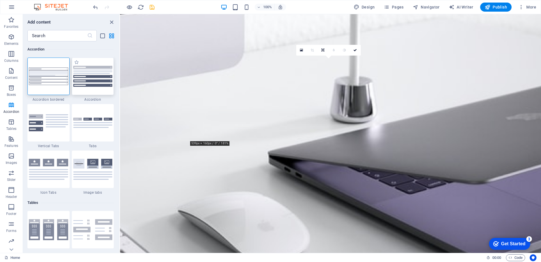
click at [84, 89] on div at bounding box center [93, 75] width 42 height 37
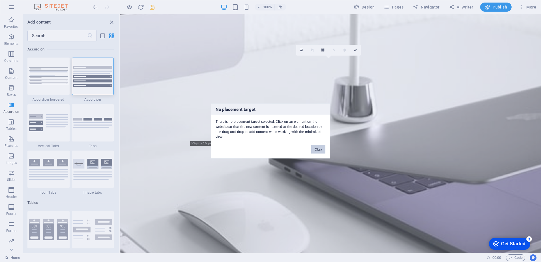
click at [321, 149] on button "Okay" at bounding box center [318, 149] width 14 height 8
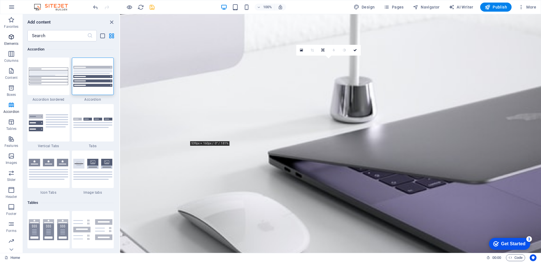
click at [11, 40] on icon "button" at bounding box center [11, 36] width 7 height 7
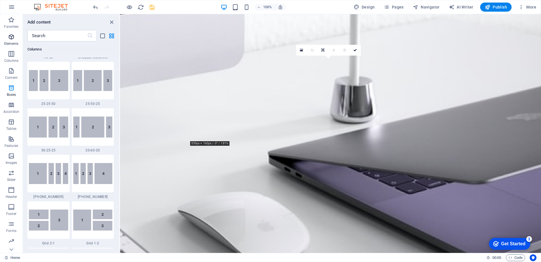
scroll to position [60, 0]
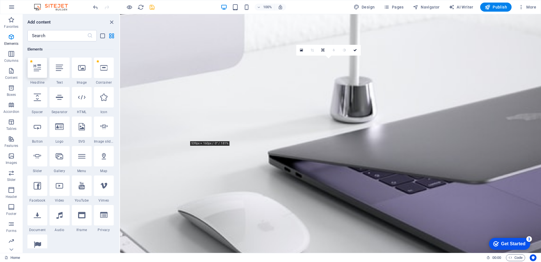
click at [37, 71] on div at bounding box center [37, 67] width 20 height 20
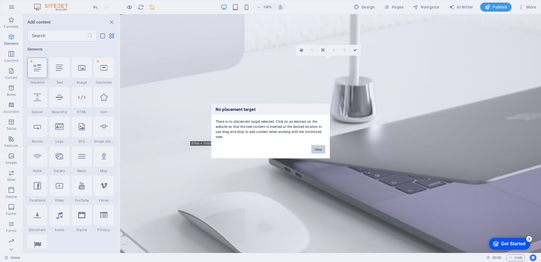
click at [317, 148] on button "Okay" at bounding box center [318, 149] width 14 height 8
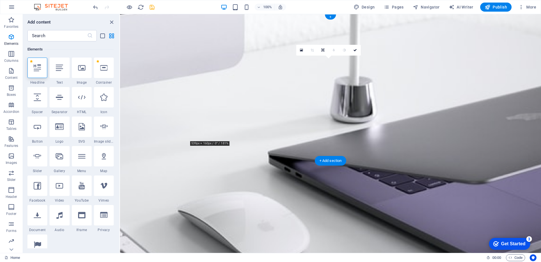
click at [145, 150] on figure at bounding box center [330, 133] width 421 height 238
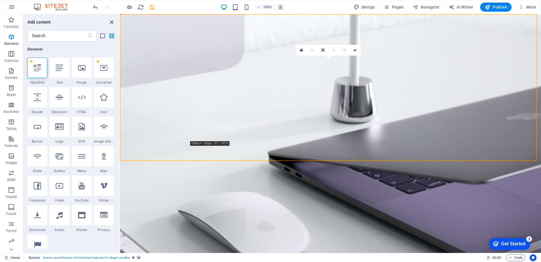
click at [110, 22] on icon "close panel" at bounding box center [111, 22] width 7 height 7
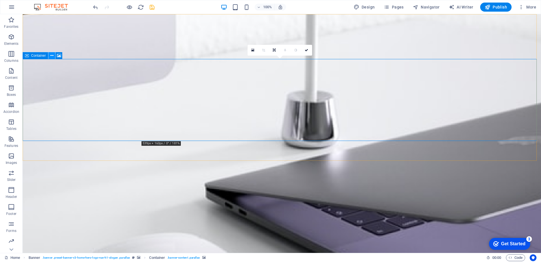
click at [52, 57] on icon at bounding box center [51, 56] width 3 height 6
click at [0, 0] on button at bounding box center [0, 0] width 0 height 0
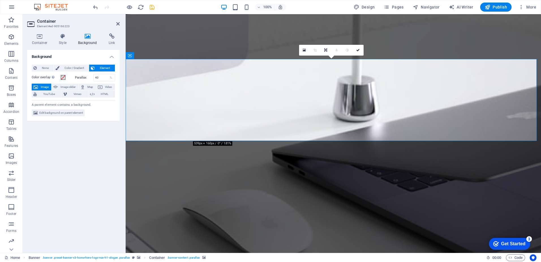
drag, startPoint x: 260, startPoint y: 140, endPoint x: 267, endPoint y: 153, distance: 15.1
click at [305, 51] on icon at bounding box center [304, 50] width 3 height 4
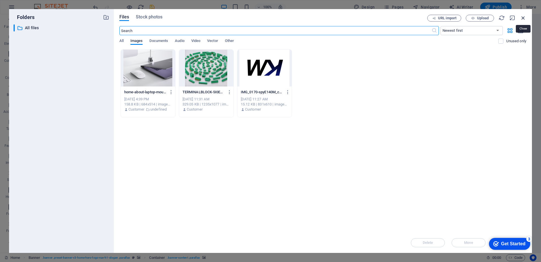
click at [524, 19] on icon "button" at bounding box center [523, 18] width 6 height 6
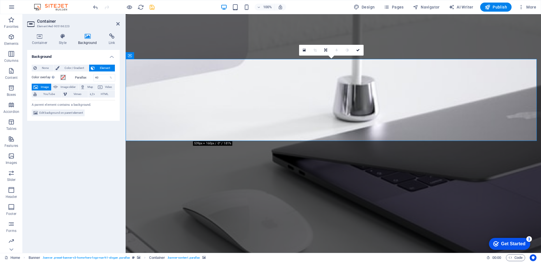
click at [280, 147] on figure at bounding box center [334, 133] width 416 height 238
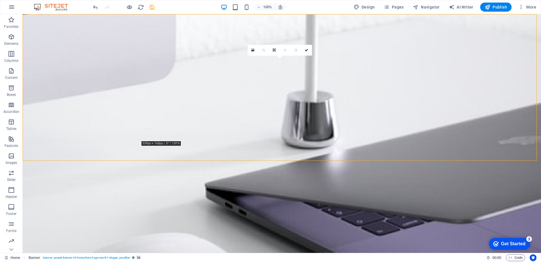
click at [117, 152] on figure at bounding box center [282, 133] width 519 height 238
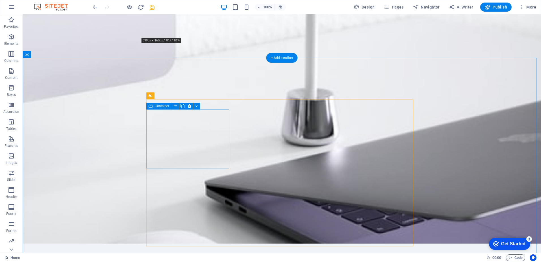
scroll to position [0, 0]
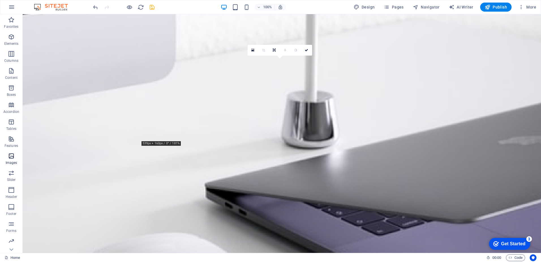
click at [12, 157] on icon "button" at bounding box center [11, 155] width 7 height 7
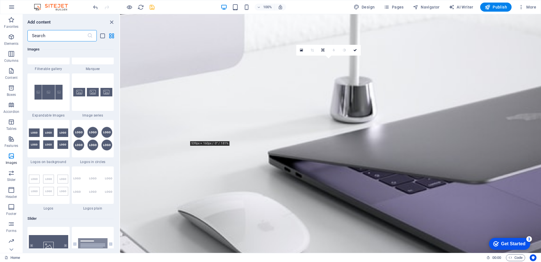
scroll to position [3097, 0]
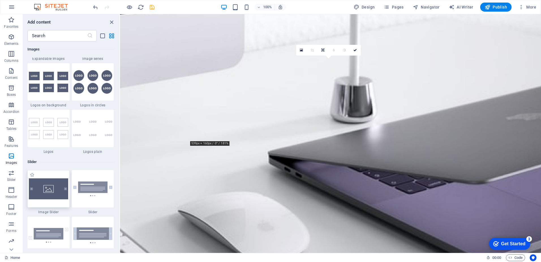
click at [52, 189] on img at bounding box center [48, 188] width 39 height 21
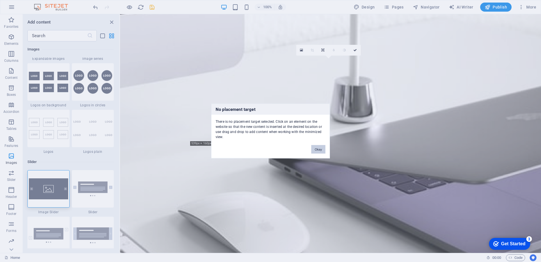
click at [323, 149] on button "Okay" at bounding box center [318, 149] width 14 height 8
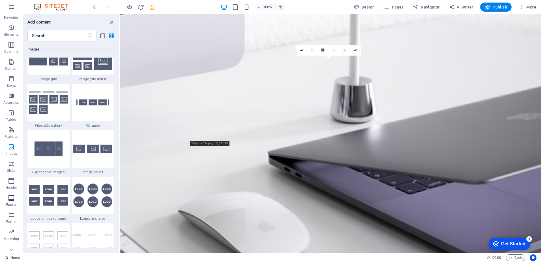
scroll to position [16, 0]
click at [12, 177] on span "Header" at bounding box center [11, 177] width 23 height 14
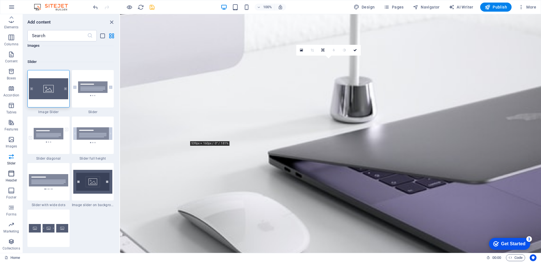
scroll to position [3409, 0]
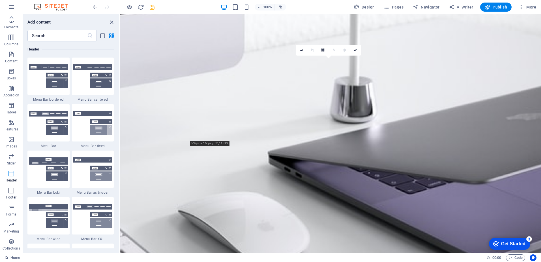
click at [14, 193] on icon "button" at bounding box center [11, 190] width 7 height 7
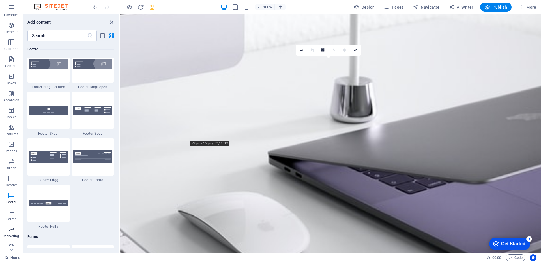
scroll to position [16, 0]
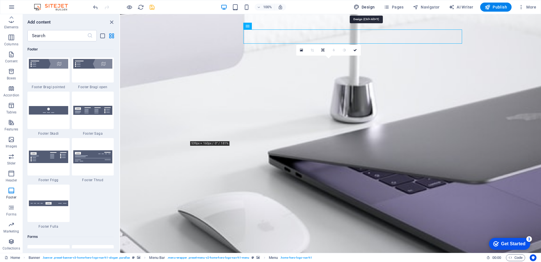
click at [371, 7] on span "Design" at bounding box center [364, 7] width 21 height 6
select select "rem"
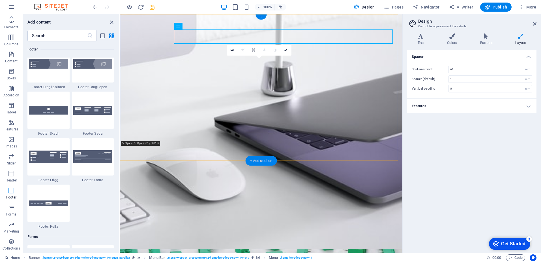
click at [265, 160] on div "+ Add section" at bounding box center [261, 161] width 31 height 10
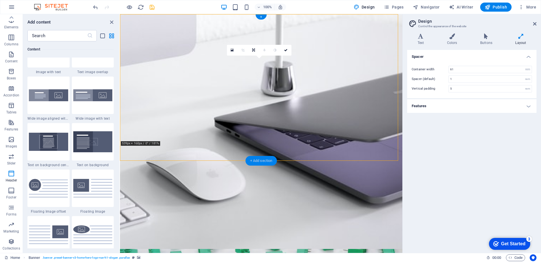
scroll to position [990, 0]
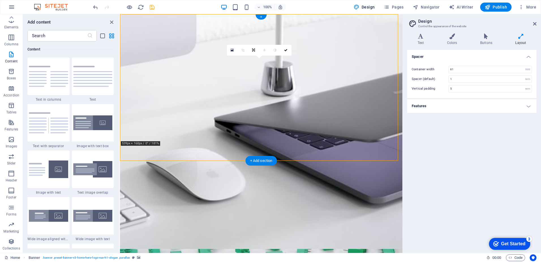
click at [140, 153] on figure at bounding box center [261, 133] width 282 height 238
click at [111, 22] on icon "close panel" at bounding box center [111, 22] width 7 height 7
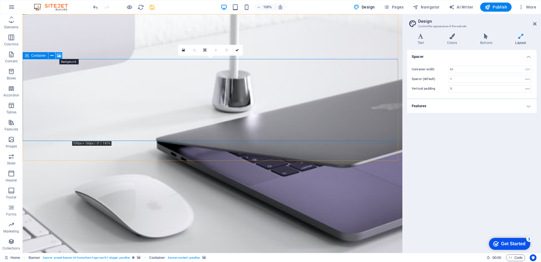
click at [0, 0] on icon at bounding box center [0, 0] width 0 height 0
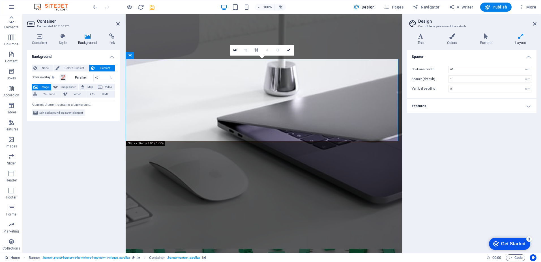
click at [95, 66] on icon at bounding box center [93, 68] width 4 height 7
click at [71, 112] on span "Edit background on parent element" at bounding box center [61, 112] width 44 height 7
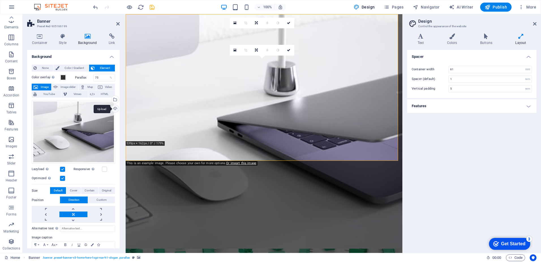
click at [114, 106] on div "Upload" at bounding box center [114, 109] width 8 height 8
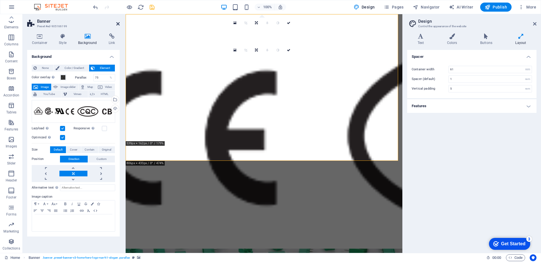
click at [117, 25] on icon at bounding box center [117, 24] width 3 height 5
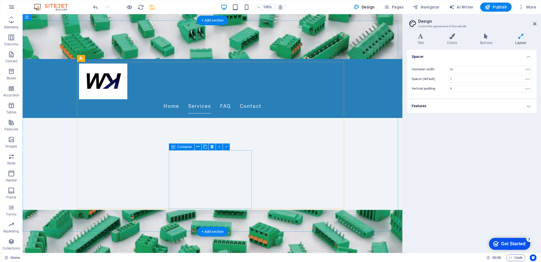
scroll to position [0, 0]
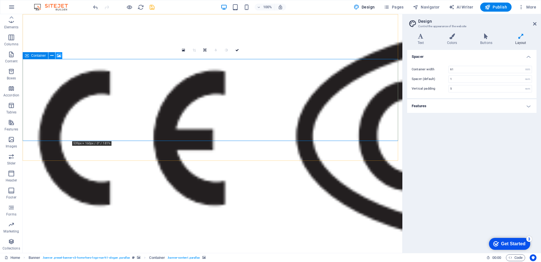
click at [0, 0] on icon at bounding box center [0, 0] width 0 height 0
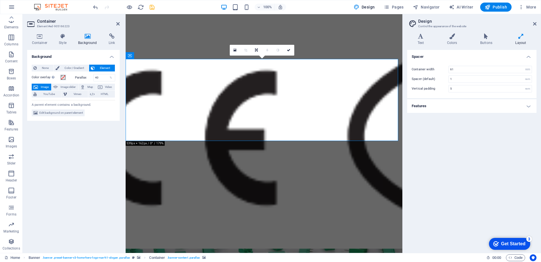
click at [41, 84] on span "Image" at bounding box center [45, 87] width 10 height 7
click at [39, 37] on icon at bounding box center [39, 36] width 25 height 6
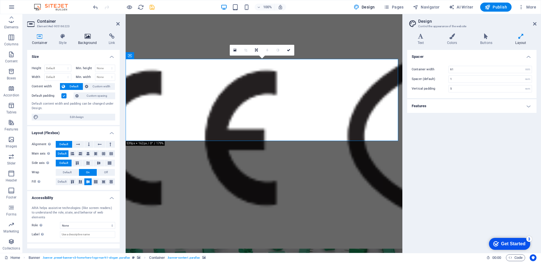
click at [84, 36] on icon at bounding box center [88, 36] width 28 height 6
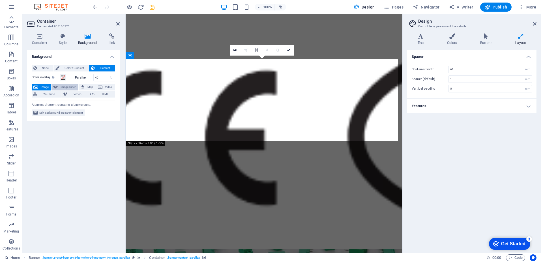
click at [65, 89] on span "Image slider" at bounding box center [67, 87] width 17 height 7
select select "ms"
select select "s"
select select "progressive"
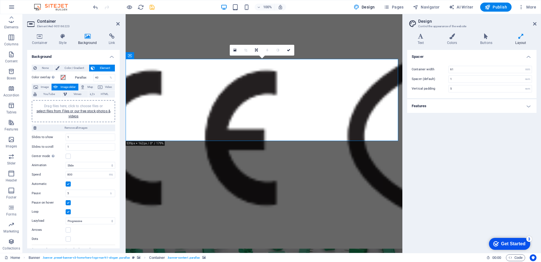
drag, startPoint x: 279, startPoint y: 142, endPoint x: 283, endPoint y: 153, distance: 12.1
click at [283, 153] on figure at bounding box center [264, 133] width 277 height 238
click at [60, 111] on link "select files from Files or our free stock photos & videos" at bounding box center [74, 113] width 74 height 9
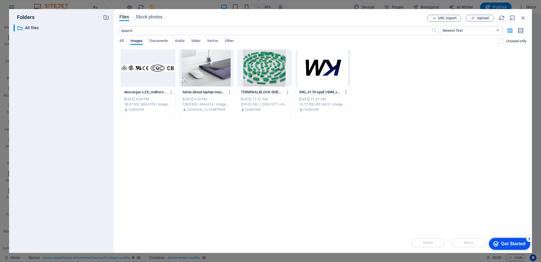
click at [214, 79] on div at bounding box center [206, 68] width 54 height 37
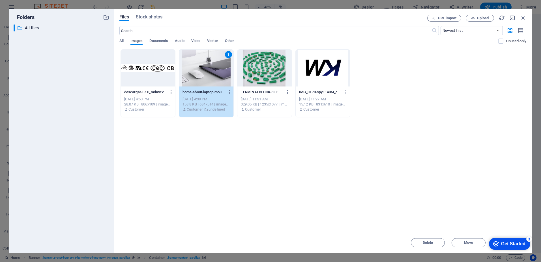
click at [517, 243] on div "Get Started" at bounding box center [513, 243] width 24 height 5
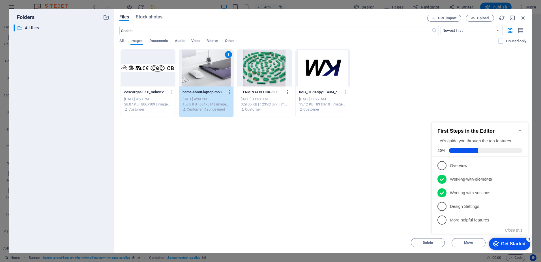
click at [524, 21] on div "URL import Upload" at bounding box center [476, 18] width 99 height 7
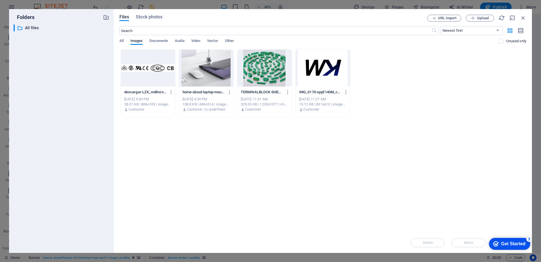
click at [206, 76] on div at bounding box center [206, 68] width 54 height 37
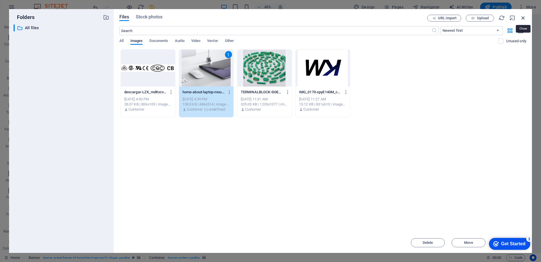
click at [525, 18] on icon "button" at bounding box center [523, 18] width 6 height 6
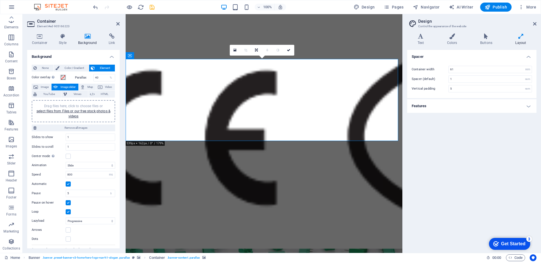
click at [227, 158] on figure at bounding box center [264, 133] width 277 height 238
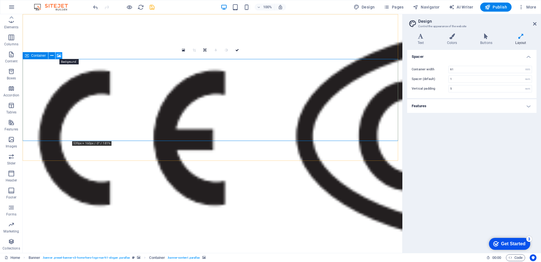
click at [0, 0] on icon at bounding box center [0, 0] width 0 height 0
select select "ms"
select select "s"
select select "progressive"
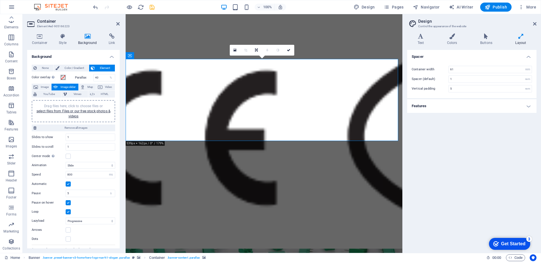
click at [92, 36] on icon at bounding box center [88, 36] width 28 height 6
click at [87, 39] on icon at bounding box center [88, 36] width 28 height 6
click at [72, 127] on span "Remove all images" at bounding box center [75, 127] width 75 height 7
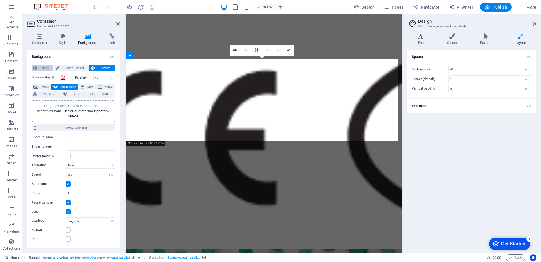
click at [42, 65] on span "None" at bounding box center [44, 68] width 13 height 7
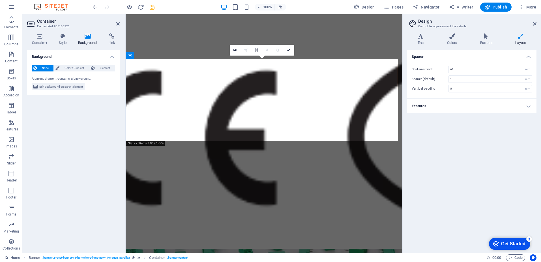
drag, startPoint x: 65, startPoint y: 67, endPoint x: 84, endPoint y: 71, distance: 19.7
click at [65, 68] on span "Color / Gradient" at bounding box center [74, 68] width 26 height 7
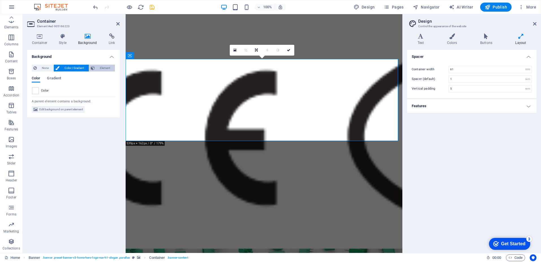
click at [109, 65] on span "Element" at bounding box center [105, 68] width 17 height 7
select select "ms"
select select "s"
select select "progressive"
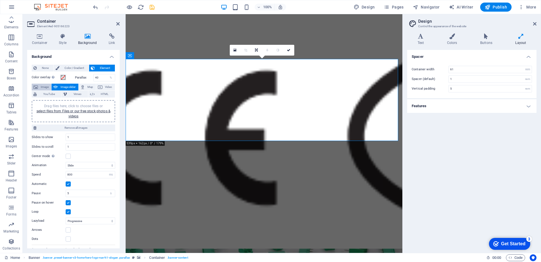
click at [37, 87] on icon at bounding box center [35, 87] width 5 height 7
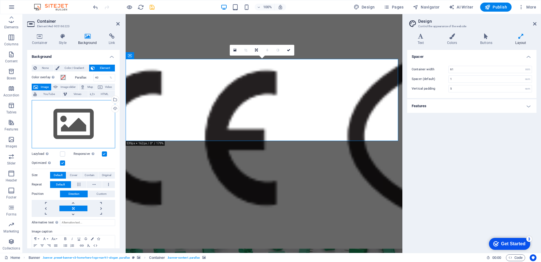
click at [82, 130] on div "Drag files here, click to choose files or select files from Files or our free s…" at bounding box center [74, 124] width 84 height 48
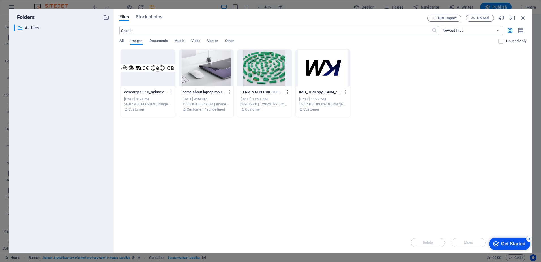
click at [213, 87] on div "home-about-laptop-mouse-MHn3vFtw7cFH99_WHqYRmg.png home-about-laptop-mouse-MHn3…" at bounding box center [207, 91] width 48 height 9
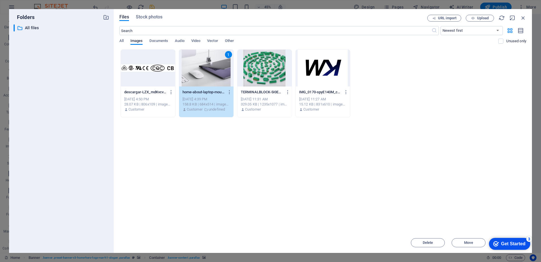
click at [526, 22] on div "Files Stock photos URL import Upload ​ Newest first Oldest first Name (A-Z) Nam…" at bounding box center [322, 131] width 407 height 232
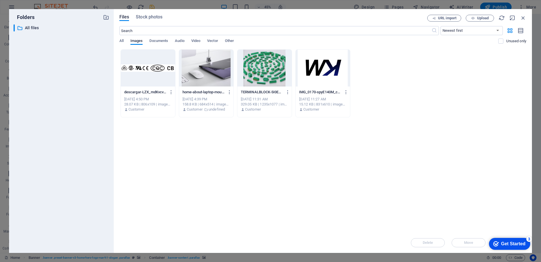
click at [523, 23] on div "Files Stock photos URL import Upload ​ Newest first Oldest first Name (A-Z) Nam…" at bounding box center [322, 131] width 407 height 232
click at [523, 21] on icon "button" at bounding box center [523, 18] width 6 height 6
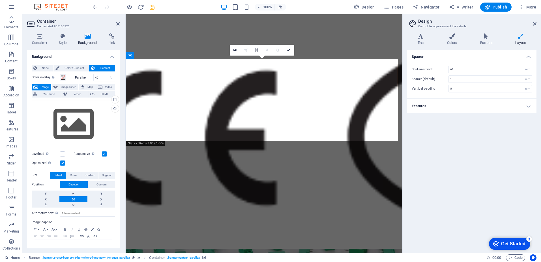
click at [221, 156] on figure at bounding box center [264, 133] width 277 height 238
click at [174, 142] on figure at bounding box center [264, 133] width 277 height 238
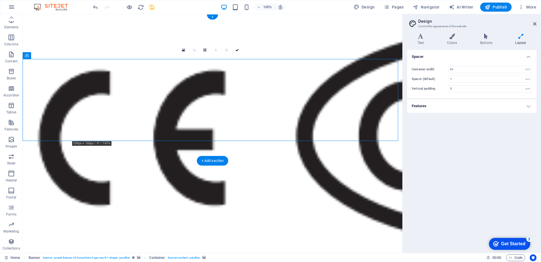
drag, startPoint x: 323, startPoint y: 140, endPoint x: 327, endPoint y: 158, distance: 18.3
click at [312, 154] on figure at bounding box center [213, 133] width 380 height 238
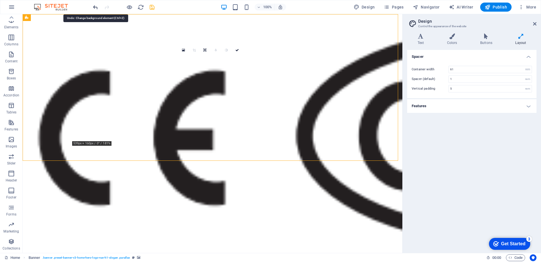
click at [96, 8] on icon "undo" at bounding box center [95, 7] width 7 height 7
click at [95, 8] on icon "undo" at bounding box center [95, 7] width 7 height 7
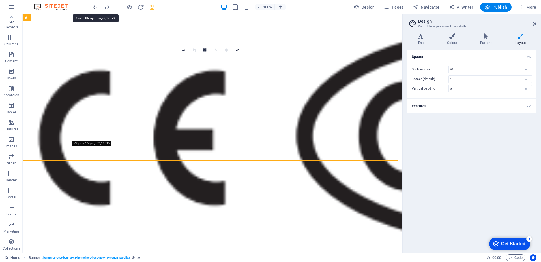
click at [95, 8] on icon "undo" at bounding box center [95, 7] width 7 height 7
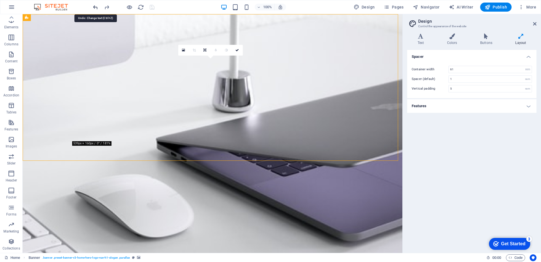
click at [95, 8] on icon "undo" at bounding box center [95, 7] width 7 height 7
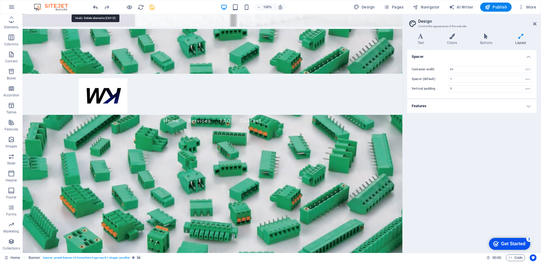
scroll to position [565, 0]
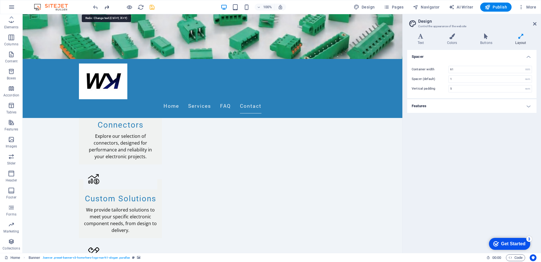
click at [108, 4] on icon "redo" at bounding box center [107, 7] width 7 height 7
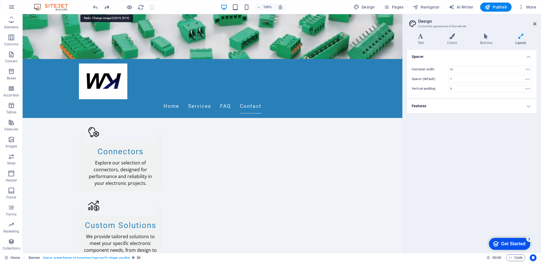
click at [108, 8] on icon "redo" at bounding box center [107, 7] width 7 height 7
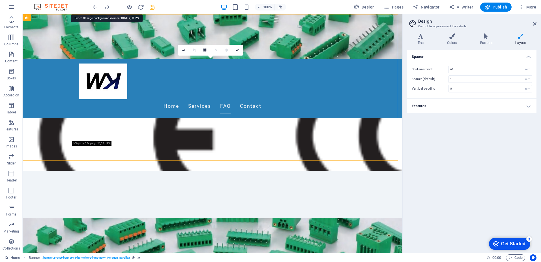
scroll to position [0, 0]
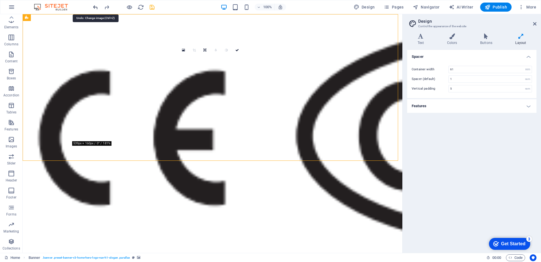
click at [96, 7] on icon "undo" at bounding box center [95, 7] width 7 height 7
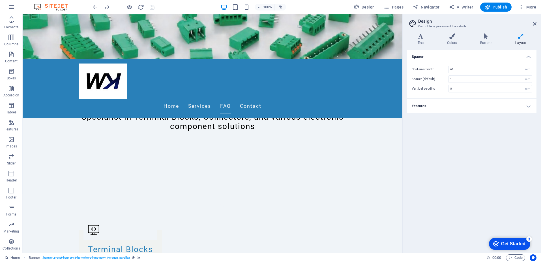
scroll to position [368, 0]
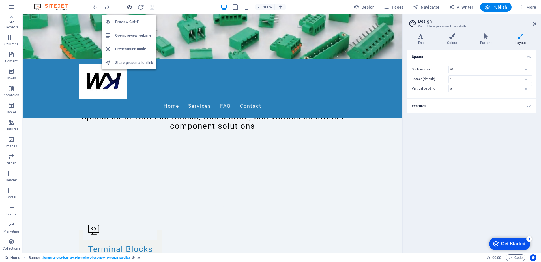
click at [130, 7] on icon "button" at bounding box center [129, 7] width 7 height 7
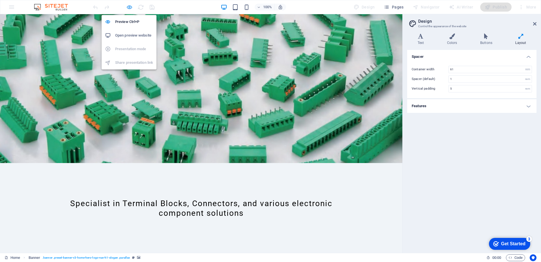
scroll to position [0, 0]
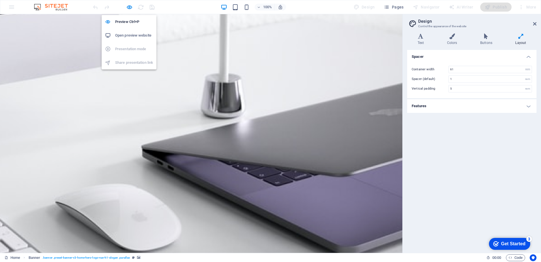
click at [130, 34] on h6 "Open preview website" at bounding box center [134, 35] width 38 height 7
click at [536, 26] on icon at bounding box center [534, 24] width 3 height 5
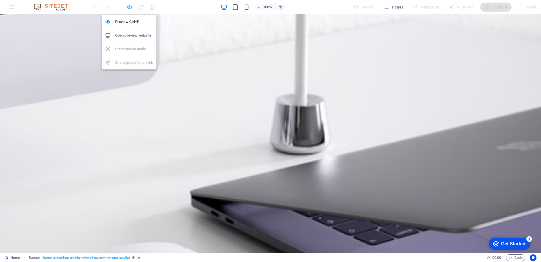
click at [128, 7] on icon "button" at bounding box center [129, 7] width 7 height 7
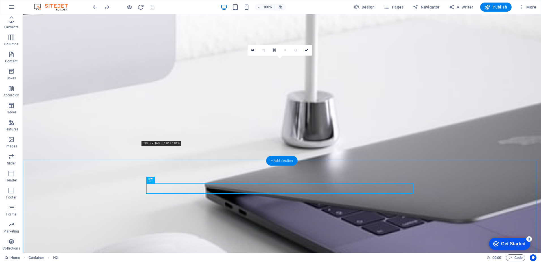
click at [272, 161] on div "+ Add section" at bounding box center [281, 161] width 31 height 10
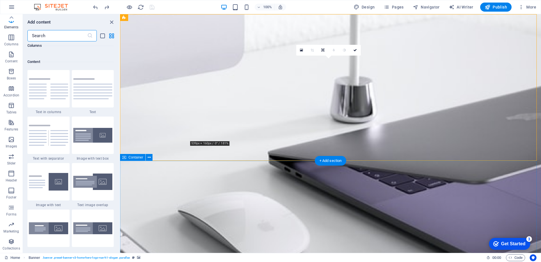
scroll to position [990, 0]
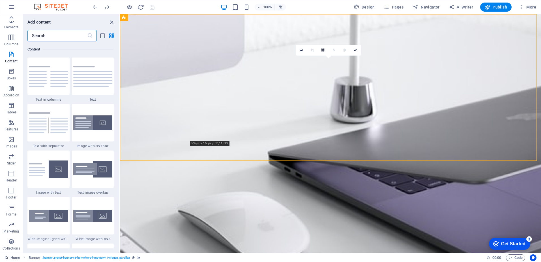
click at [95, 168] on img at bounding box center [92, 169] width 39 height 17
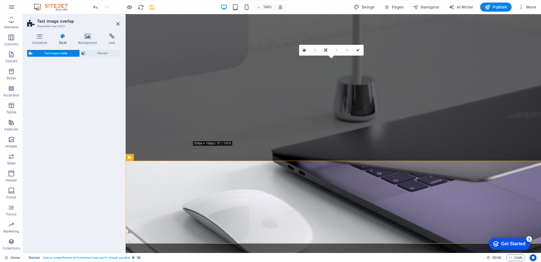
select select "rem"
select select "px"
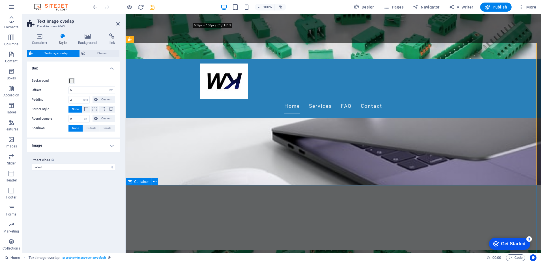
scroll to position [57, 0]
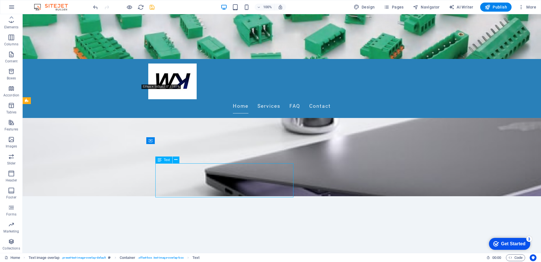
drag, startPoint x: 215, startPoint y: 174, endPoint x: 233, endPoint y: 188, distance: 23.0
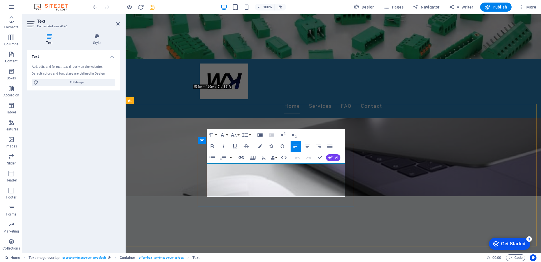
drag, startPoint x: 208, startPoint y: 168, endPoint x: 224, endPoint y: 188, distance: 25.9
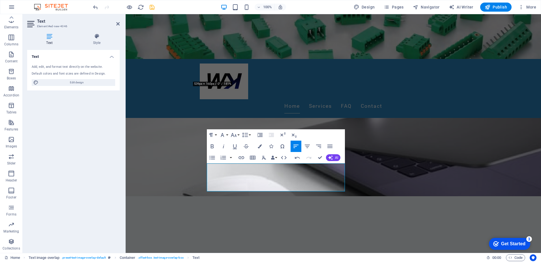
scroll to position [59, 0]
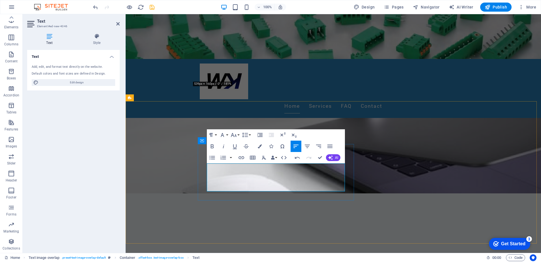
drag, startPoint x: 230, startPoint y: 181, endPoint x: 234, endPoint y: 187, distance: 7.0
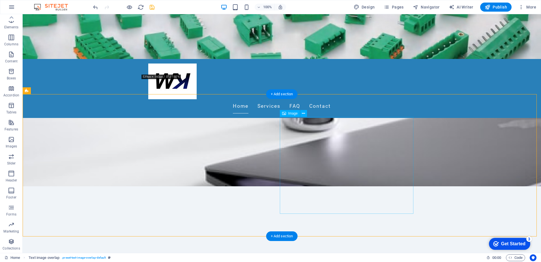
click at [305, 113] on icon at bounding box center [303, 113] width 3 height 6
click at [302, 113] on button at bounding box center [303, 113] width 7 height 7
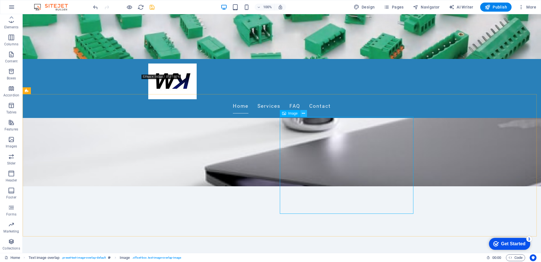
click at [302, 112] on icon at bounding box center [303, 113] width 3 height 6
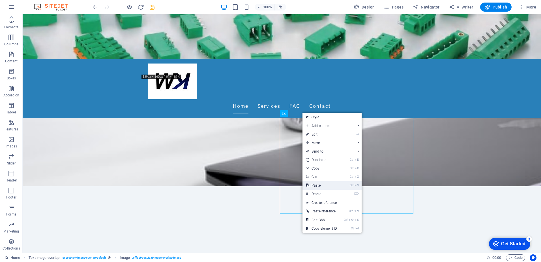
drag, startPoint x: 316, startPoint y: 183, endPoint x: 294, endPoint y: 169, distance: 26.6
click at [316, 183] on link "Ctrl V Paste" at bounding box center [322, 185] width 38 height 8
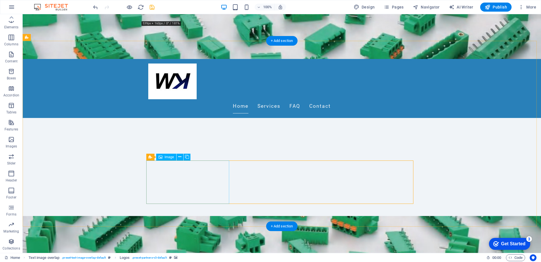
scroll to position [151, 0]
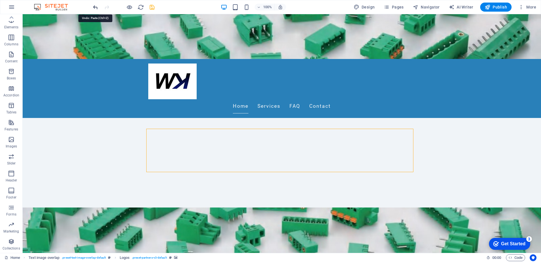
click at [95, 9] on icon "undo" at bounding box center [95, 7] width 7 height 7
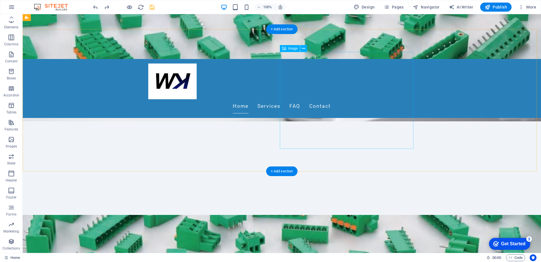
scroll to position [95, 0]
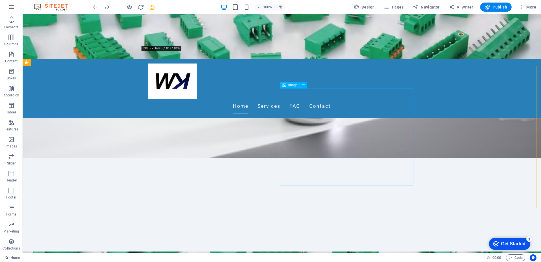
click at [294, 86] on span "Image" at bounding box center [292, 84] width 9 height 3
click at [292, 85] on span "Image" at bounding box center [292, 84] width 9 height 3
click at [303, 85] on icon at bounding box center [303, 85] width 3 height 6
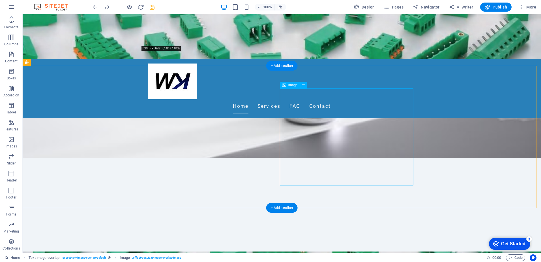
click at [290, 85] on span "Image" at bounding box center [292, 84] width 9 height 3
click at [303, 85] on icon at bounding box center [303, 85] width 3 height 6
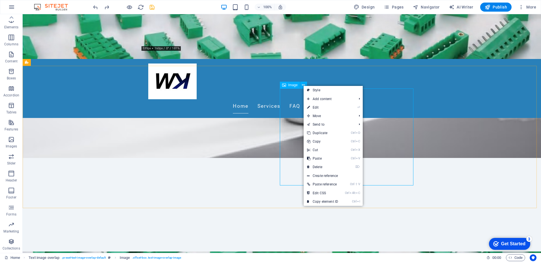
click at [294, 84] on span "Image" at bounding box center [292, 84] width 9 height 3
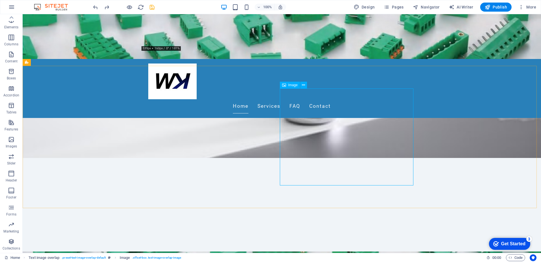
click at [294, 87] on span "Image" at bounding box center [292, 84] width 9 height 3
click at [359, 7] on icon "button" at bounding box center [357, 7] width 6 height 6
select select "rem"
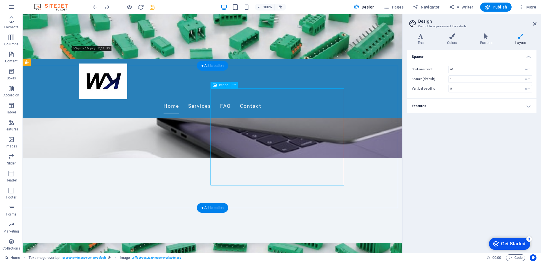
click at [234, 86] on icon at bounding box center [234, 85] width 3 height 6
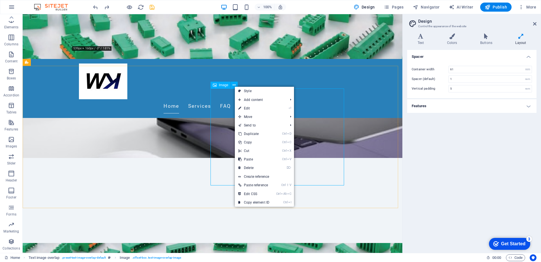
click at [224, 85] on span "Image" at bounding box center [223, 84] width 9 height 3
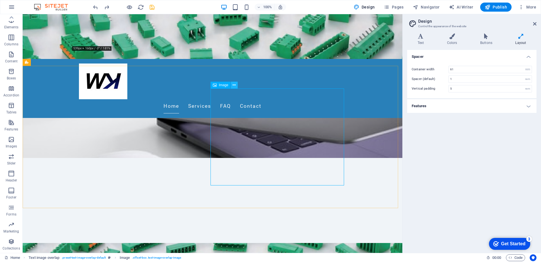
click at [234, 86] on icon at bounding box center [234, 85] width 3 height 6
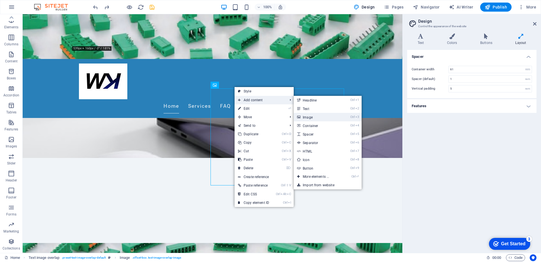
click at [311, 117] on link "Ctrl 3 Image" at bounding box center [317, 117] width 47 height 8
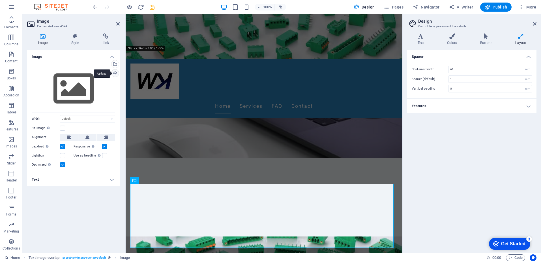
click at [115, 73] on div "Upload" at bounding box center [114, 73] width 8 height 8
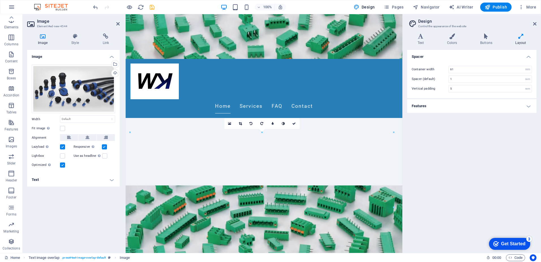
scroll to position [189, 0]
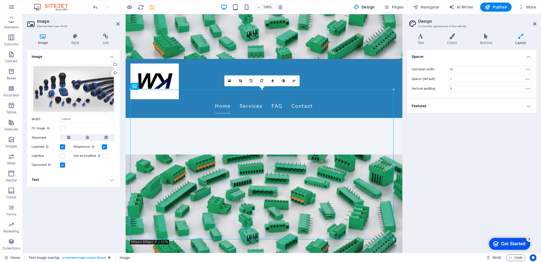
drag, startPoint x: 288, startPoint y: 138, endPoint x: 262, endPoint y: 182, distance: 51.5
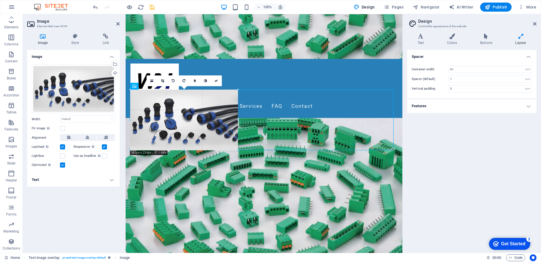
drag, startPoint x: 393, startPoint y: 90, endPoint x: 199, endPoint y: 178, distance: 213.7
type input "395"
select select "px"
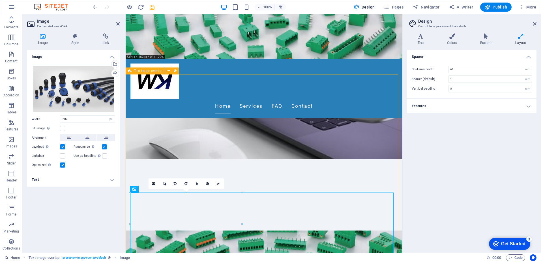
scroll to position [76, 0]
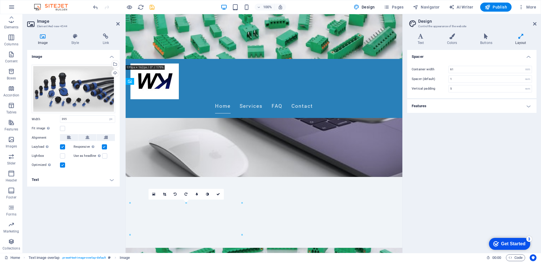
drag, startPoint x: 224, startPoint y: 211, endPoint x: 232, endPoint y: 217, distance: 10.9
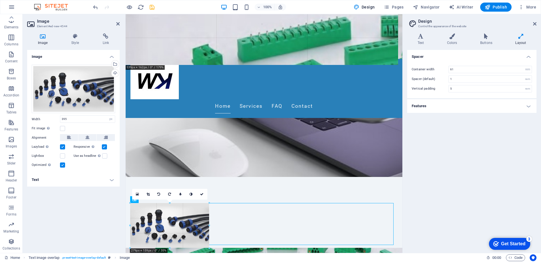
drag, startPoint x: 241, startPoint y: 203, endPoint x: 209, endPoint y: 221, distance: 36.8
type input "279"
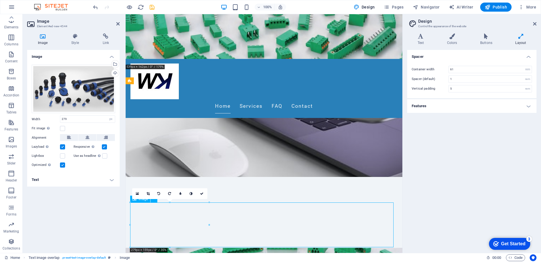
scroll to position [76, 0]
drag, startPoint x: 199, startPoint y: 219, endPoint x: 302, endPoint y: 200, distance: 104.2
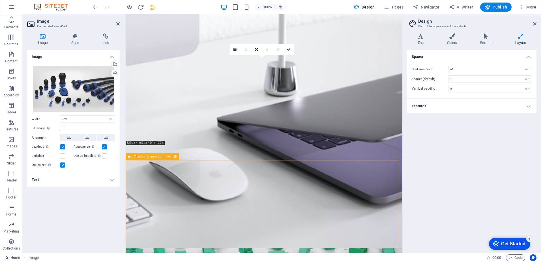
scroll to position [0, 0]
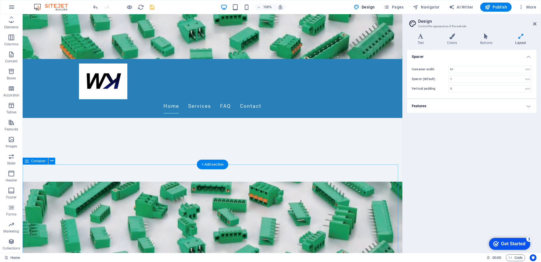
scroll to position [198, 0]
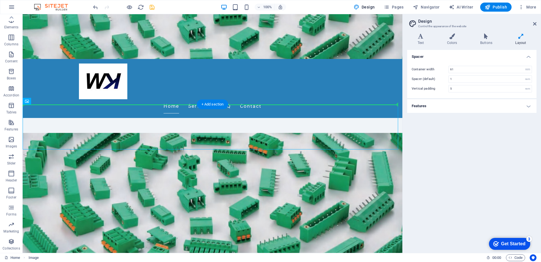
drag, startPoint x: 82, startPoint y: 128, endPoint x: 198, endPoint y: 77, distance: 126.0
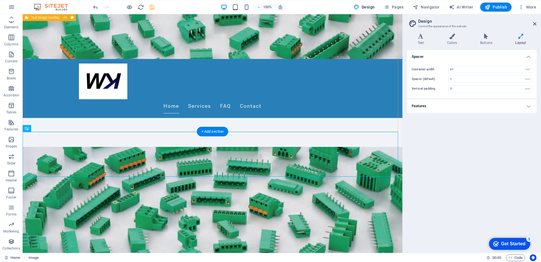
scroll to position [113, 0]
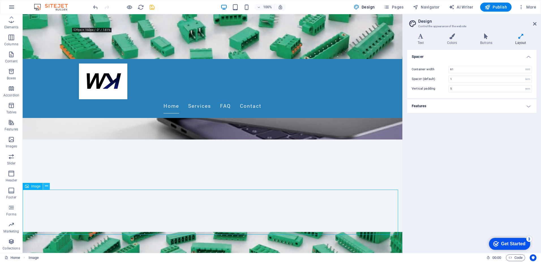
click at [44, 186] on button at bounding box center [46, 186] width 7 height 7
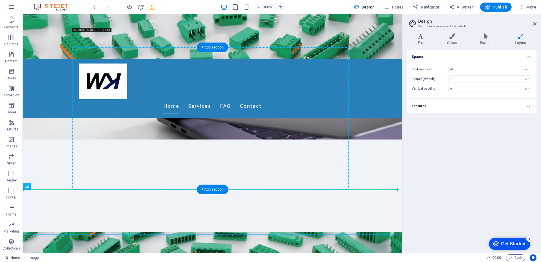
drag, startPoint x: 77, startPoint y: 211, endPoint x: 236, endPoint y: 154, distance: 169.5
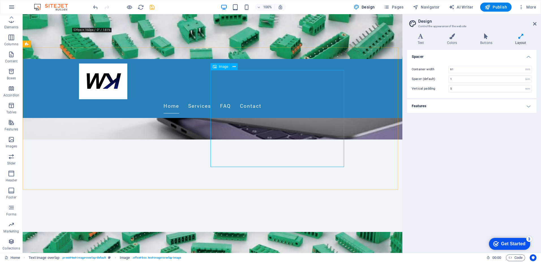
click at [216, 66] on icon at bounding box center [215, 66] width 4 height 7
click at [235, 67] on icon at bounding box center [234, 67] width 3 height 6
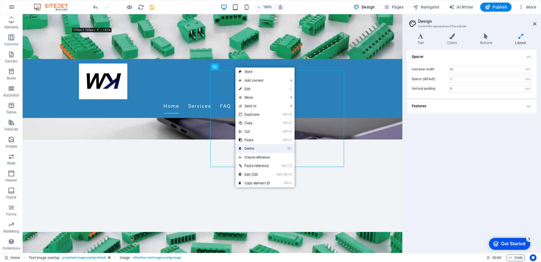
click at [251, 149] on link "⌦ Delete" at bounding box center [255, 148] width 38 height 8
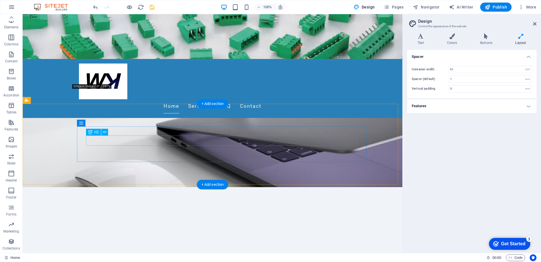
scroll to position [85, 0]
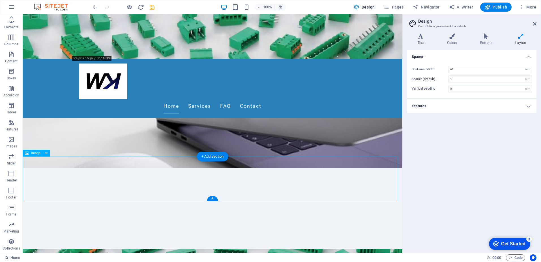
select select "px"
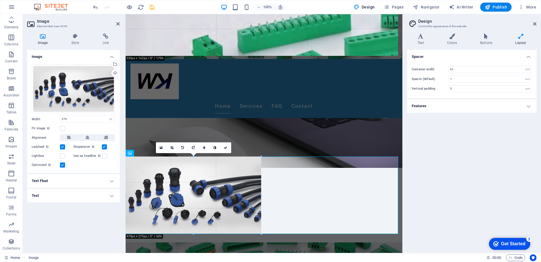
drag, startPoint x: 204, startPoint y: 201, endPoint x: 260, endPoint y: 211, distance: 57.3
type input "479"
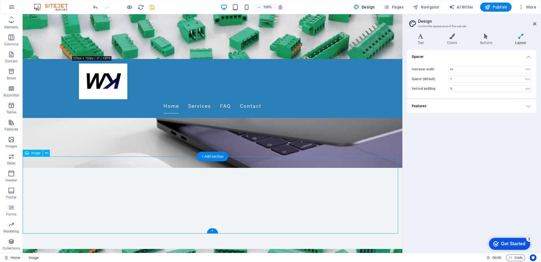
drag, startPoint x: 32, startPoint y: 184, endPoint x: 95, endPoint y: 190, distance: 63.7
select select "px"
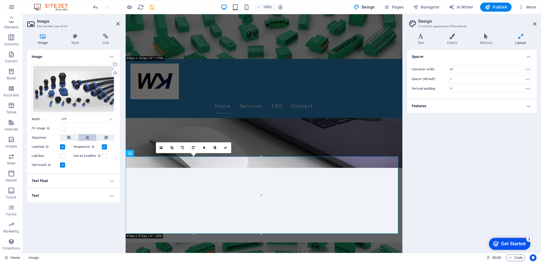
click at [87, 136] on icon at bounding box center [87, 137] width 4 height 7
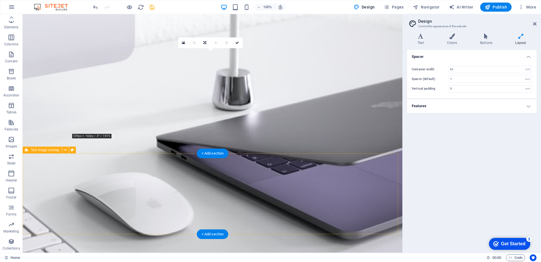
scroll to position [0, 0]
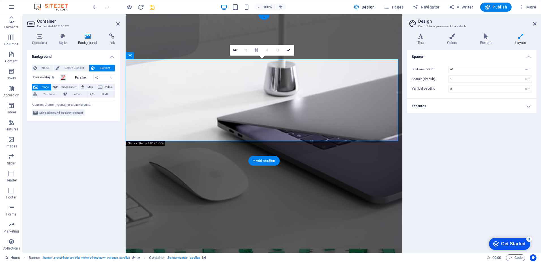
drag, startPoint x: 126, startPoint y: 140, endPoint x: 223, endPoint y: 149, distance: 97.7
click at [397, 141] on figure at bounding box center [264, 133] width 277 height 238
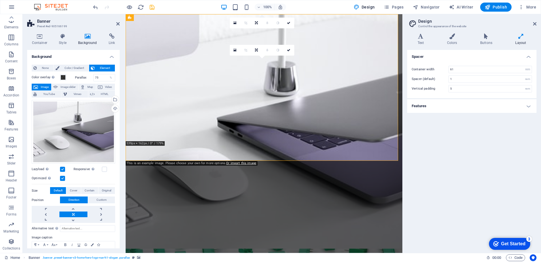
drag, startPoint x: 396, startPoint y: 159, endPoint x: 395, endPoint y: 155, distance: 3.8
click at [395, 155] on figure at bounding box center [264, 133] width 277 height 238
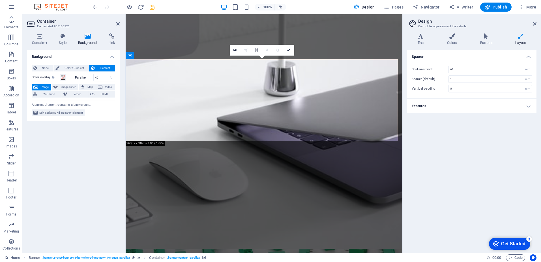
drag, startPoint x: 384, startPoint y: 133, endPoint x: 377, endPoint y: 129, distance: 8.6
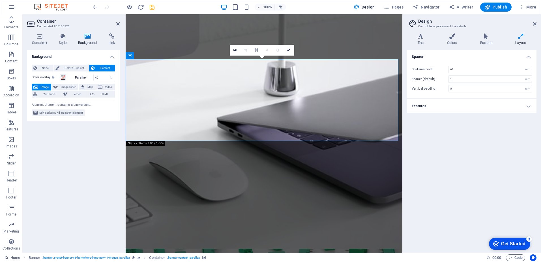
click at [232, 50] on link at bounding box center [235, 50] width 11 height 11
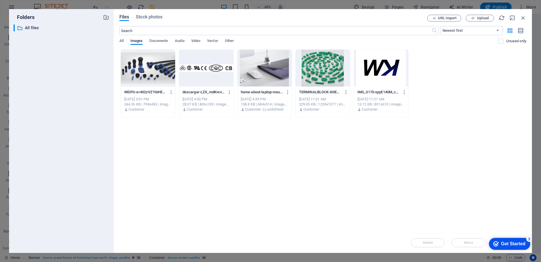
click at [313, 77] on div at bounding box center [323, 68] width 54 height 37
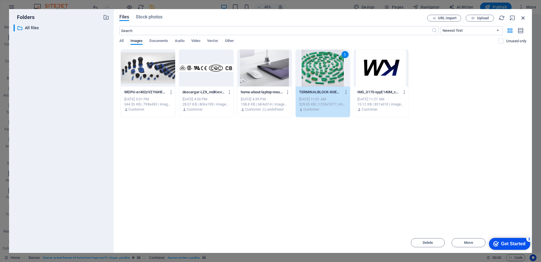
drag, startPoint x: 522, startPoint y: 16, endPoint x: 519, endPoint y: 20, distance: 4.9
click at [522, 16] on icon "button" at bounding box center [523, 18] width 6 height 6
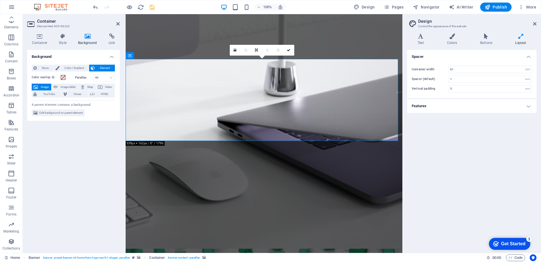
click at [233, 50] on link at bounding box center [235, 50] width 11 height 11
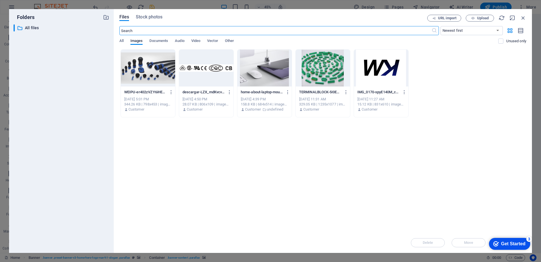
click at [261, 70] on div at bounding box center [264, 68] width 54 height 37
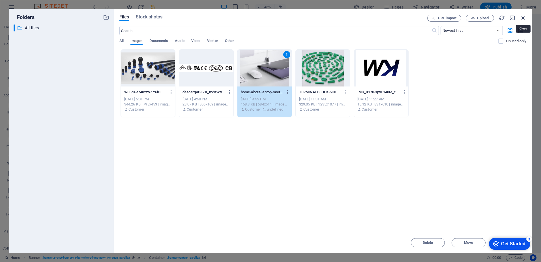
click at [523, 17] on icon "button" at bounding box center [523, 18] width 6 height 6
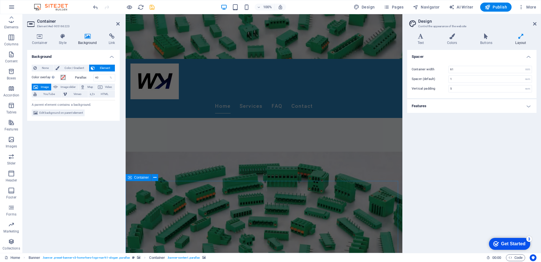
scroll to position [85, 0]
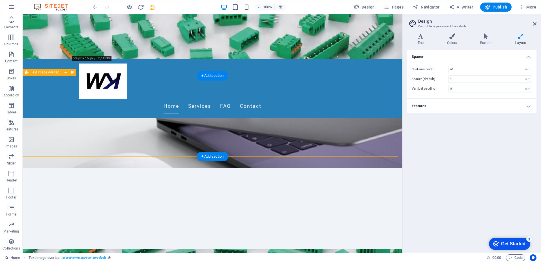
click at [65, 72] on icon at bounding box center [65, 72] width 3 height 6
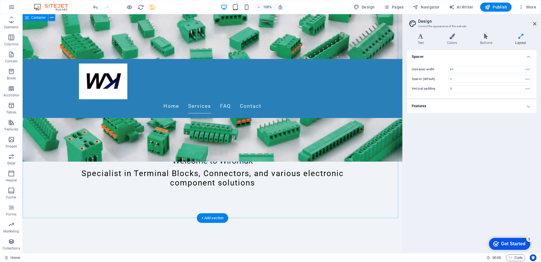
scroll to position [425, 0]
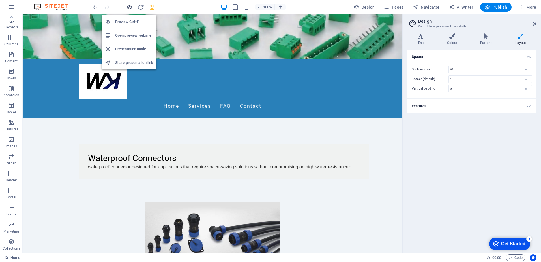
click at [128, 7] on icon "button" at bounding box center [129, 7] width 7 height 7
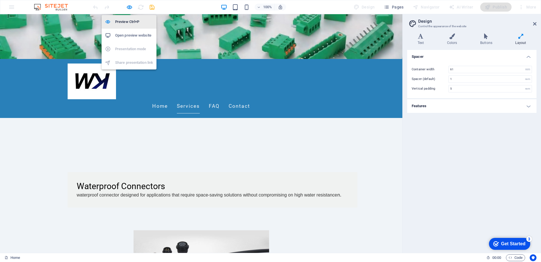
click at [127, 21] on h6 "Preview Ctrl+P" at bounding box center [134, 21] width 38 height 7
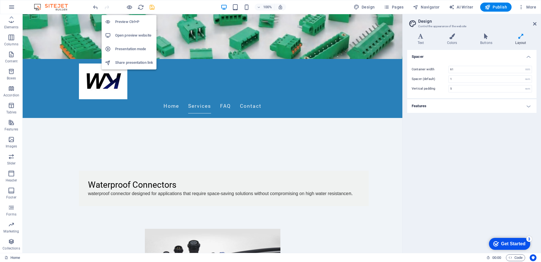
click at [125, 36] on h6 "Open preview website" at bounding box center [134, 35] width 38 height 7
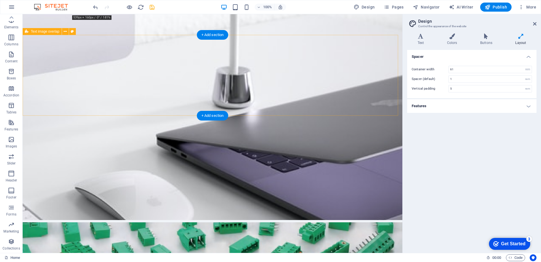
scroll to position [0, 0]
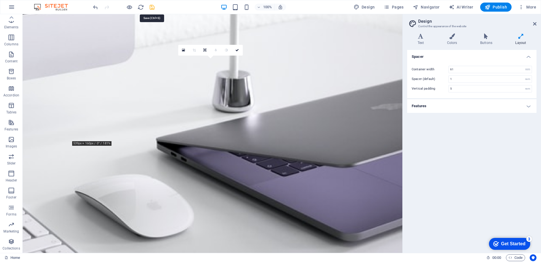
click at [152, 9] on icon "save" at bounding box center [152, 7] width 7 height 7
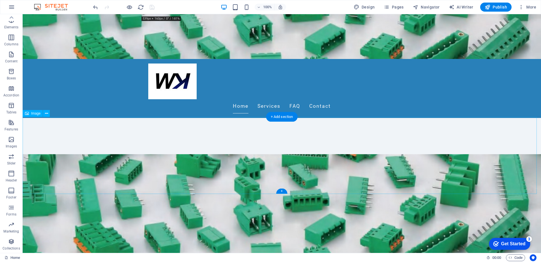
scroll to position [198, 0]
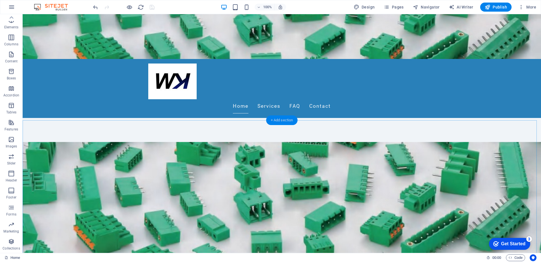
click at [284, 122] on div "+ Add section" at bounding box center [281, 120] width 31 height 10
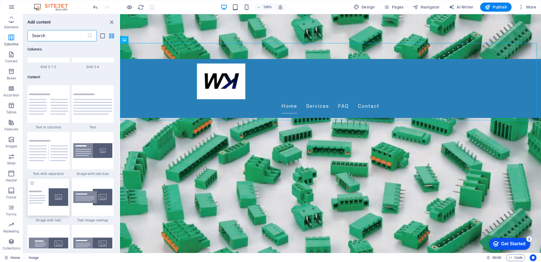
scroll to position [962, 0]
drag, startPoint x: 88, startPoint y: 116, endPoint x: 78, endPoint y: 112, distance: 10.6
click at [88, 116] on div at bounding box center [93, 104] width 42 height 37
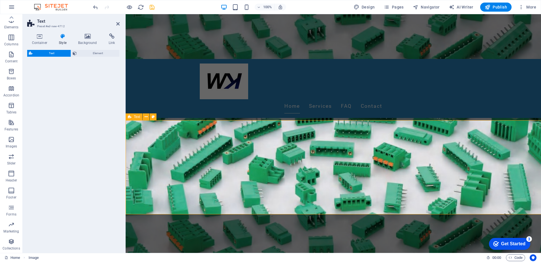
select select "preset-text-v2-default"
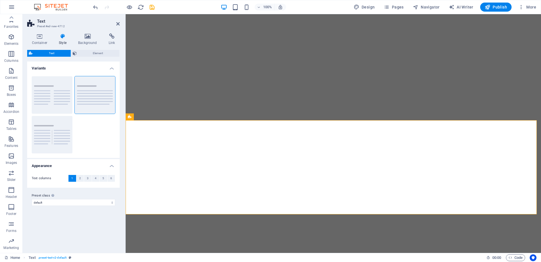
select select "preset-text-v2-default"
click at [95, 7] on icon "undo" at bounding box center [95, 7] width 7 height 7
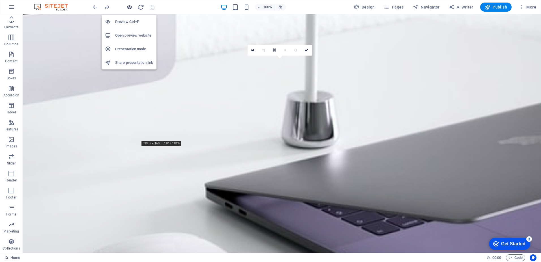
click at [129, 8] on icon "button" at bounding box center [129, 7] width 7 height 7
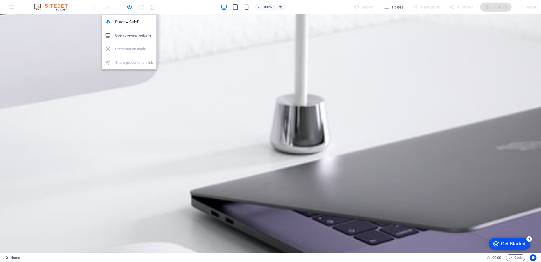
click at [136, 35] on h6 "Open preview website" at bounding box center [134, 35] width 38 height 7
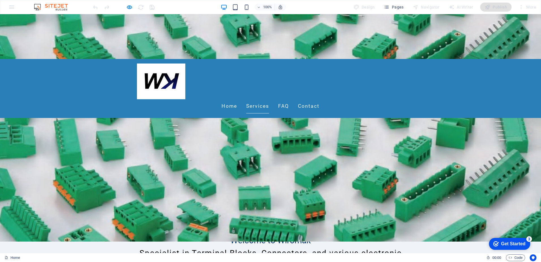
scroll to position [226, 0]
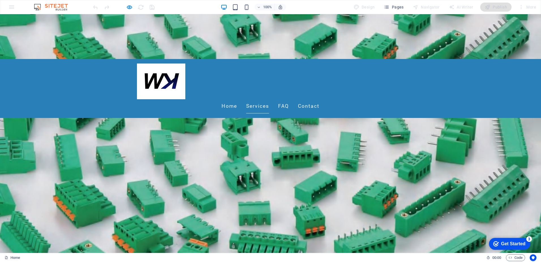
click at [152, 9] on div at bounding box center [123, 7] width 63 height 9
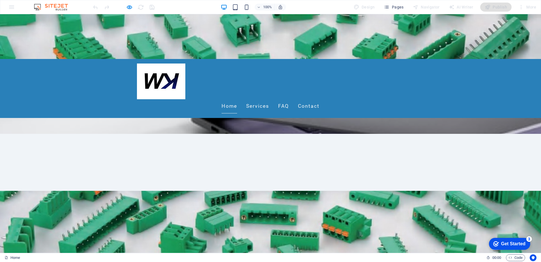
scroll to position [113, 0]
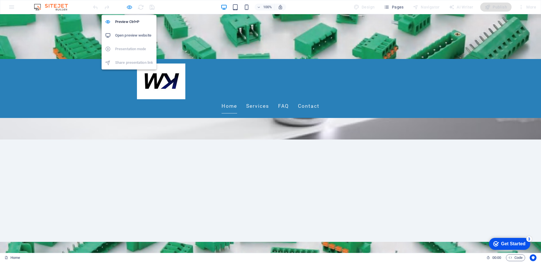
click at [130, 8] on icon "button" at bounding box center [129, 7] width 7 height 7
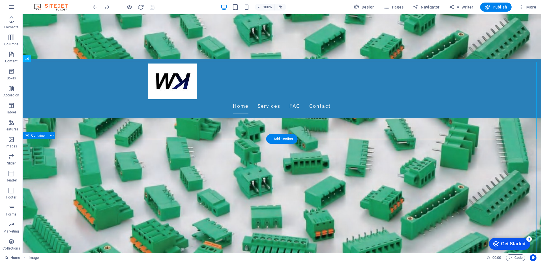
scroll to position [255, 0]
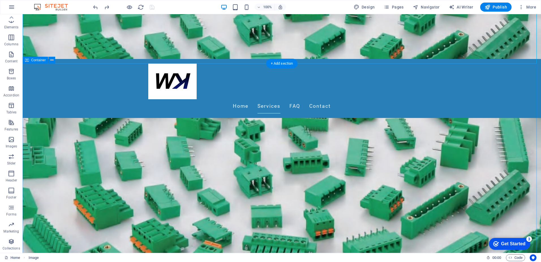
click at [152, 7] on div at bounding box center [123, 7] width 63 height 9
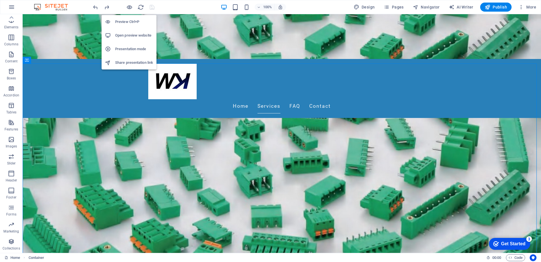
click at [128, 22] on h6 "Preview Ctrl+P" at bounding box center [134, 21] width 38 height 7
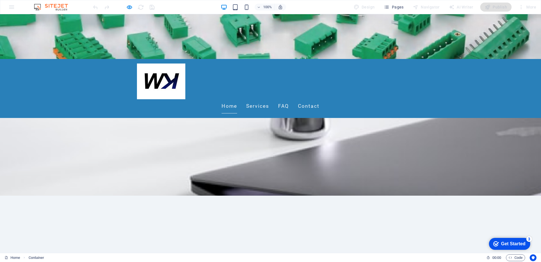
scroll to position [0, 0]
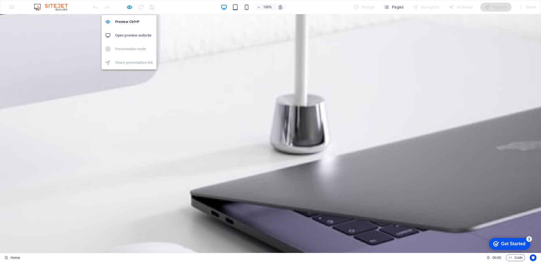
click at [128, 34] on h6 "Open preview website" at bounding box center [134, 35] width 38 height 7
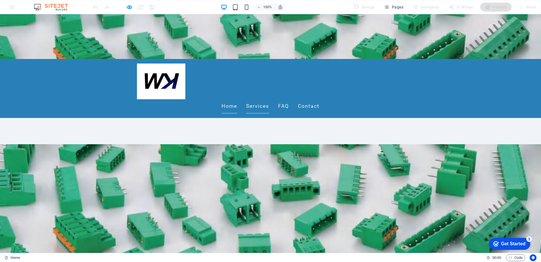
click at [269, 99] on link "Services" at bounding box center [257, 106] width 23 height 14
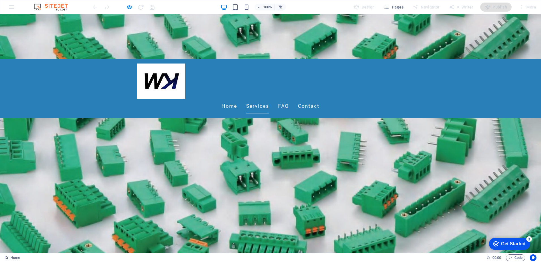
scroll to position [259, 0]
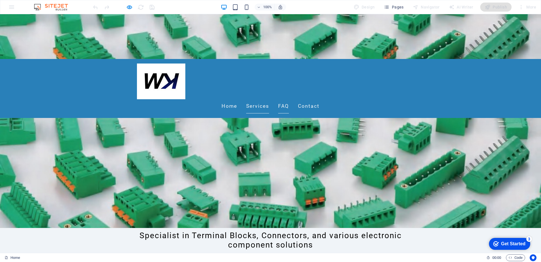
click at [289, 99] on link "FAQ" at bounding box center [283, 106] width 11 height 14
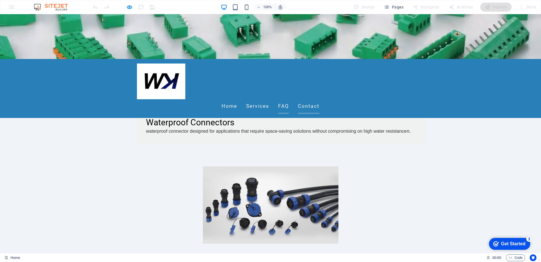
click at [320, 99] on link "Contact" at bounding box center [309, 106] width 22 height 14
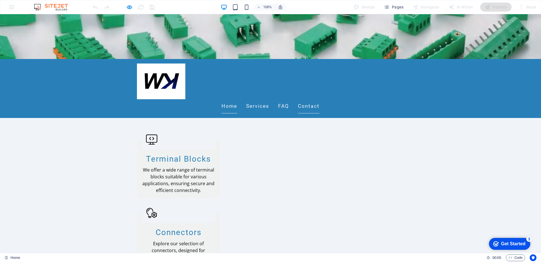
click at [237, 99] on link "Home" at bounding box center [230, 106] width 16 height 14
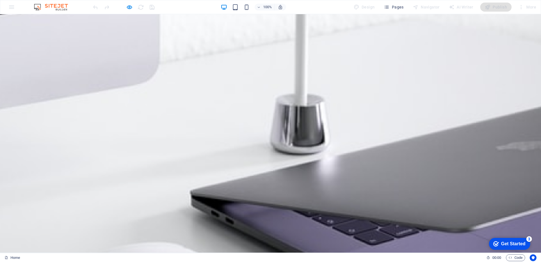
scroll to position [0, 0]
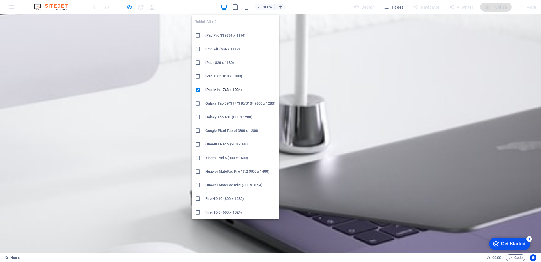
click at [198, 35] on icon at bounding box center [198, 36] width 6 height 6
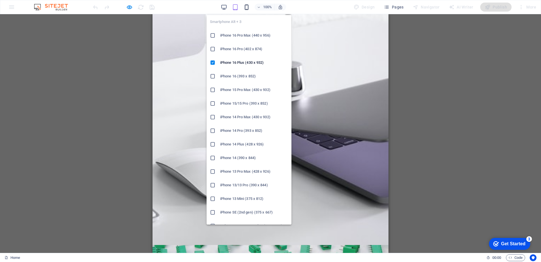
click at [249, 7] on icon "button" at bounding box center [246, 7] width 7 height 7
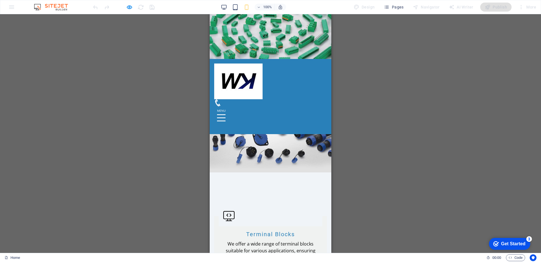
scroll to position [623, 0]
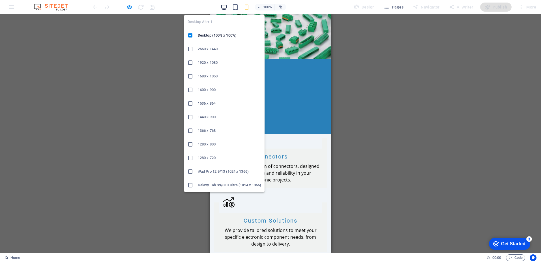
click at [225, 5] on icon "button" at bounding box center [224, 7] width 7 height 7
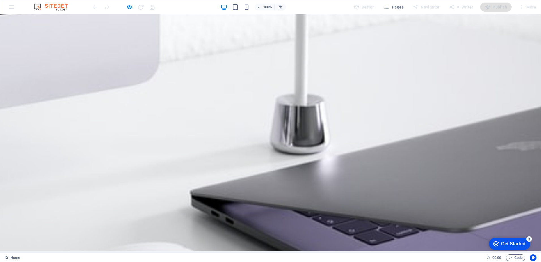
scroll to position [0, 0]
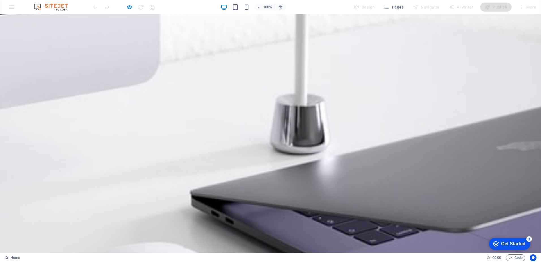
click at [152, 7] on div at bounding box center [123, 7] width 63 height 9
click at [61, 5] on img at bounding box center [54, 7] width 42 height 7
click at [18, 259] on link "Home" at bounding box center [13, 257] width 16 height 7
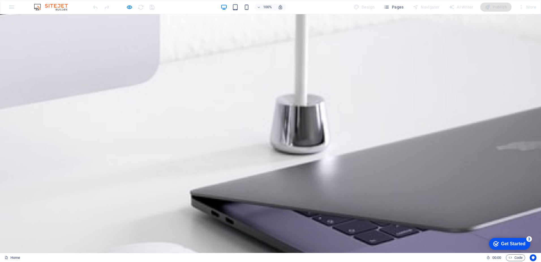
click at [392, 8] on span "Pages" at bounding box center [394, 7] width 20 height 6
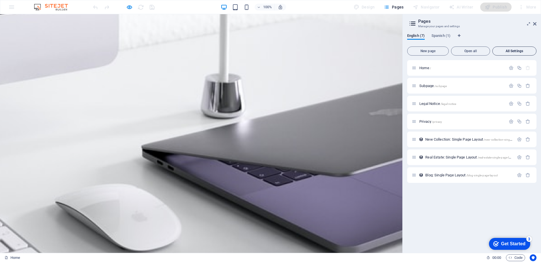
click at [518, 52] on span "All Settings" at bounding box center [514, 50] width 39 height 3
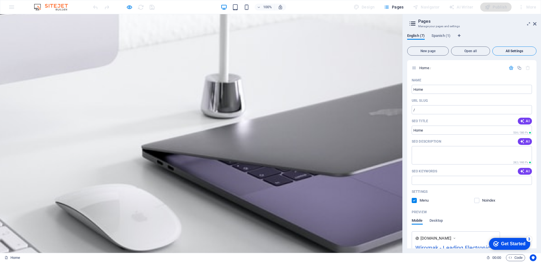
scroll to position [952, 0]
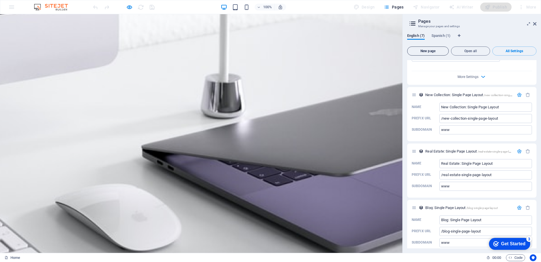
click at [428, 50] on span "New page" at bounding box center [428, 50] width 37 height 3
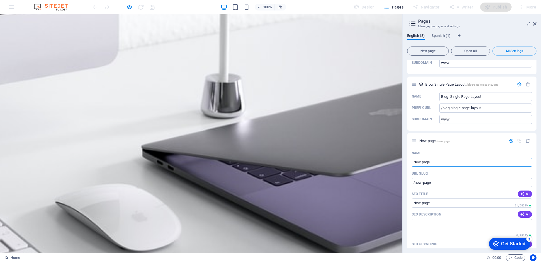
click at [398, 3] on button "Pages" at bounding box center [394, 7] width 24 height 9
click at [12, 257] on link "Home" at bounding box center [13, 257] width 16 height 7
click at [10, 257] on link "Home" at bounding box center [13, 257] width 16 height 7
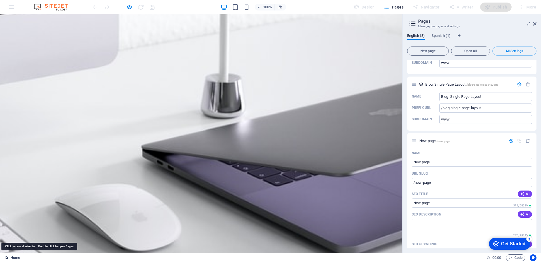
click at [9, 255] on link "Home" at bounding box center [13, 257] width 16 height 7
click at [533, 23] on icon at bounding box center [534, 24] width 3 height 5
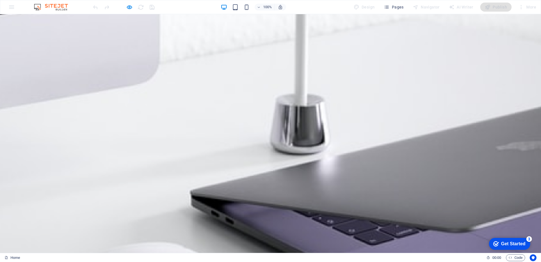
click at [55, 4] on img at bounding box center [54, 7] width 42 height 7
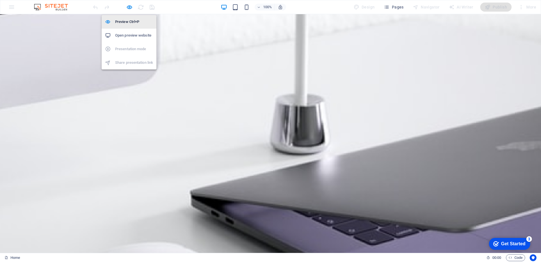
click at [128, 20] on h6 "Preview Ctrl+P" at bounding box center [134, 21] width 38 height 7
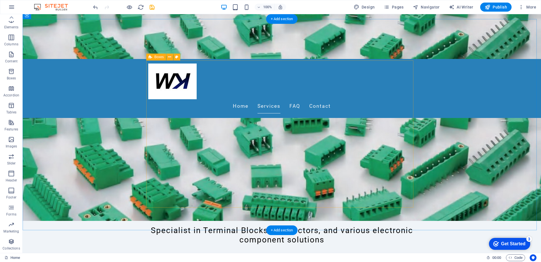
scroll to position [311, 0]
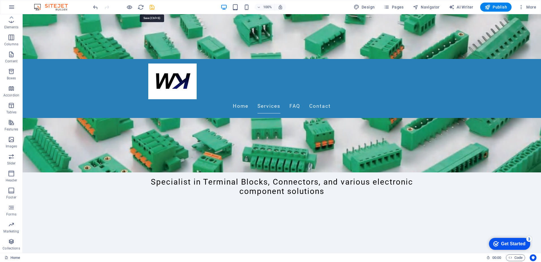
click at [152, 7] on icon "save" at bounding box center [152, 7] width 7 height 7
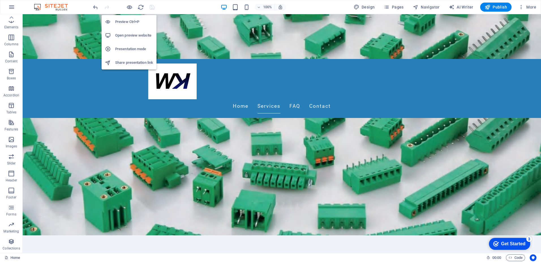
click at [130, 22] on h6 "Preview Ctrl+P" at bounding box center [134, 21] width 38 height 7
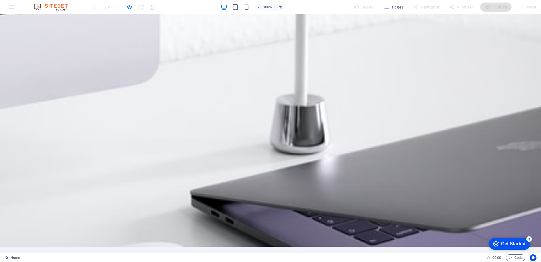
scroll to position [0, 0]
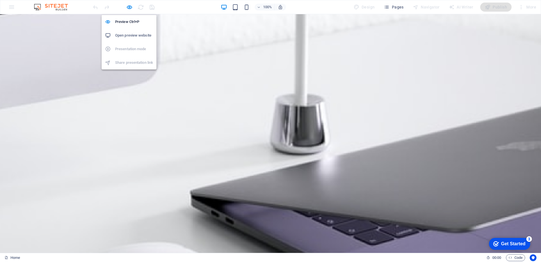
click at [135, 36] on h6 "Open preview website" at bounding box center [134, 35] width 38 height 7
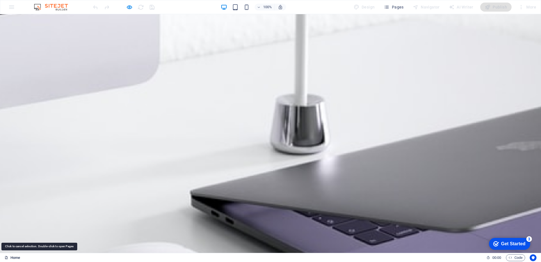
click at [7, 255] on icon at bounding box center [7, 257] width 4 height 4
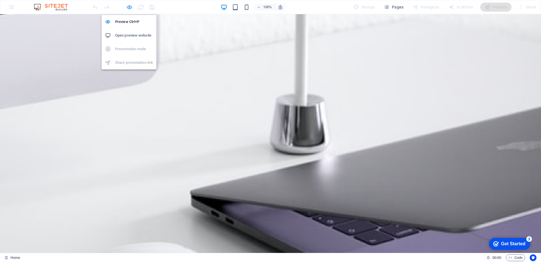
click at [130, 10] on icon "button" at bounding box center [129, 7] width 7 height 7
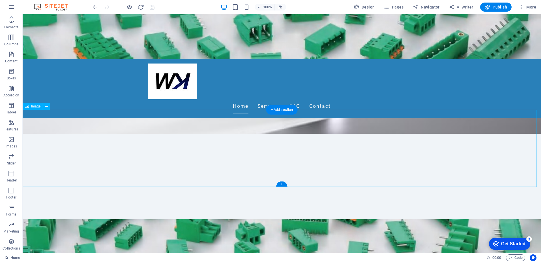
scroll to position [142, 0]
